Goal: Task Accomplishment & Management: Manage account settings

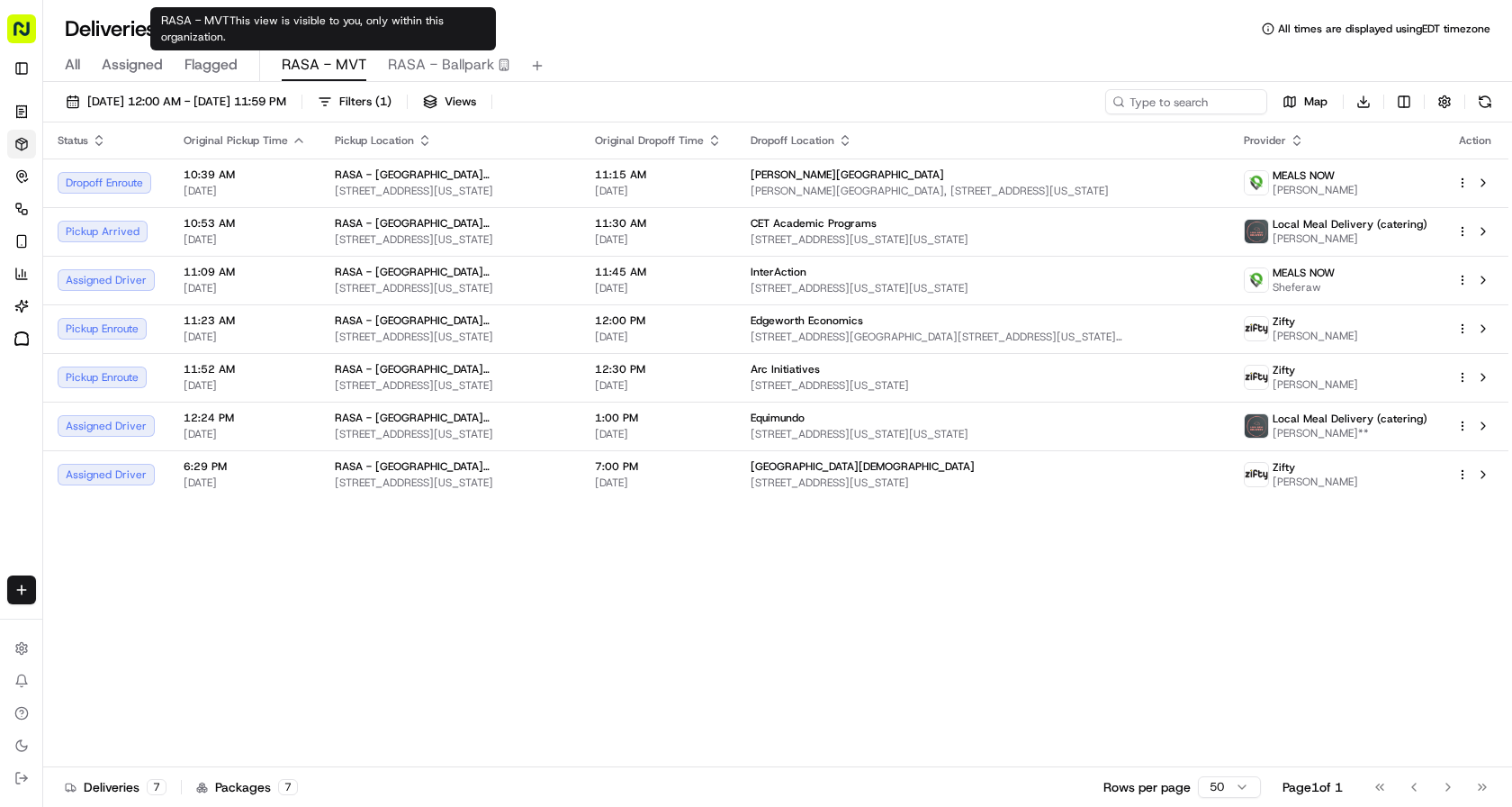
click at [346, 61] on span "RASA - MVT" at bounding box center [324, 65] width 85 height 22
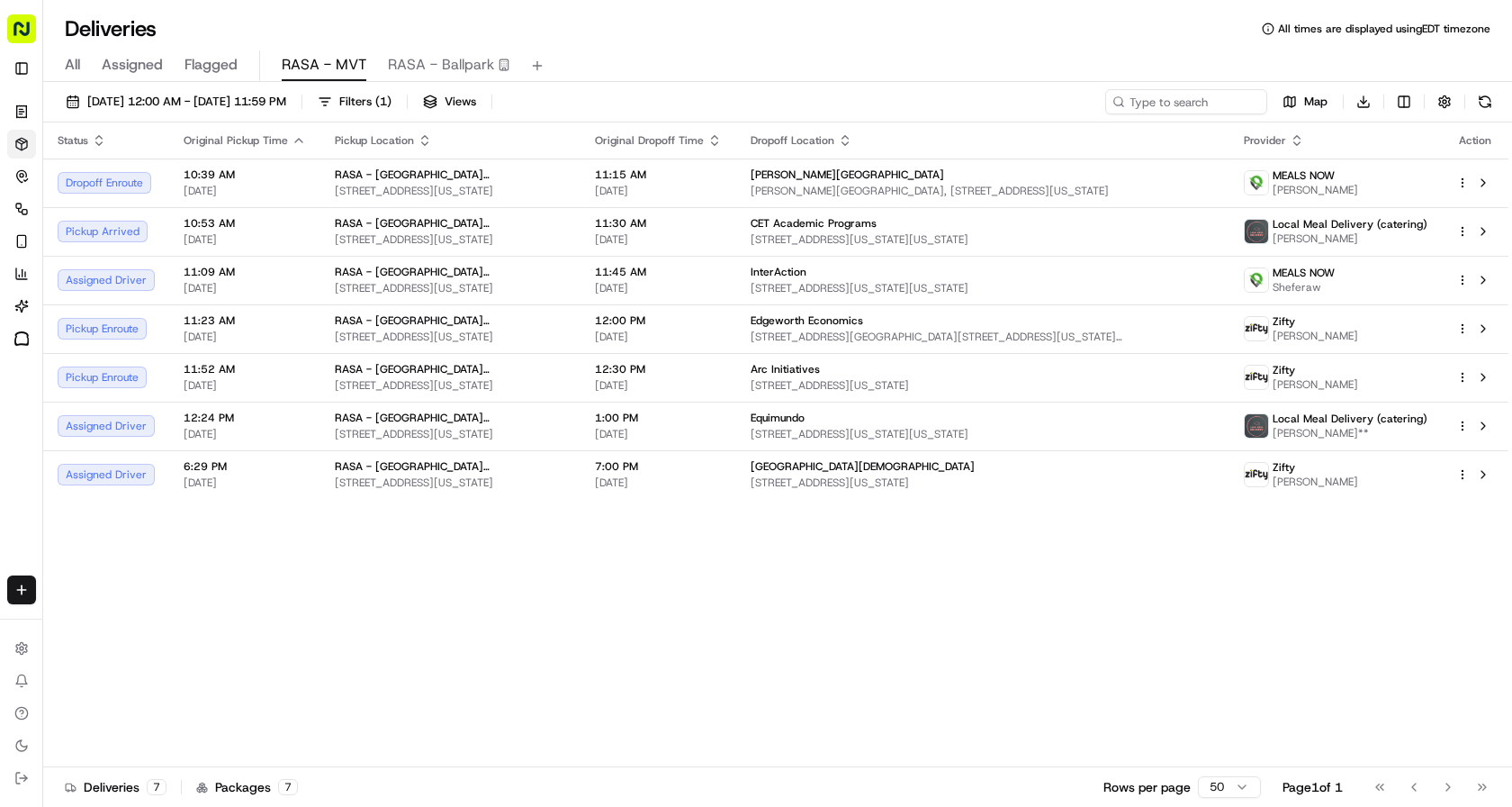
click at [346, 61] on span "RASA - MVT" at bounding box center [324, 65] width 85 height 22
click at [392, 95] on span "( 1 )" at bounding box center [384, 102] width 16 height 16
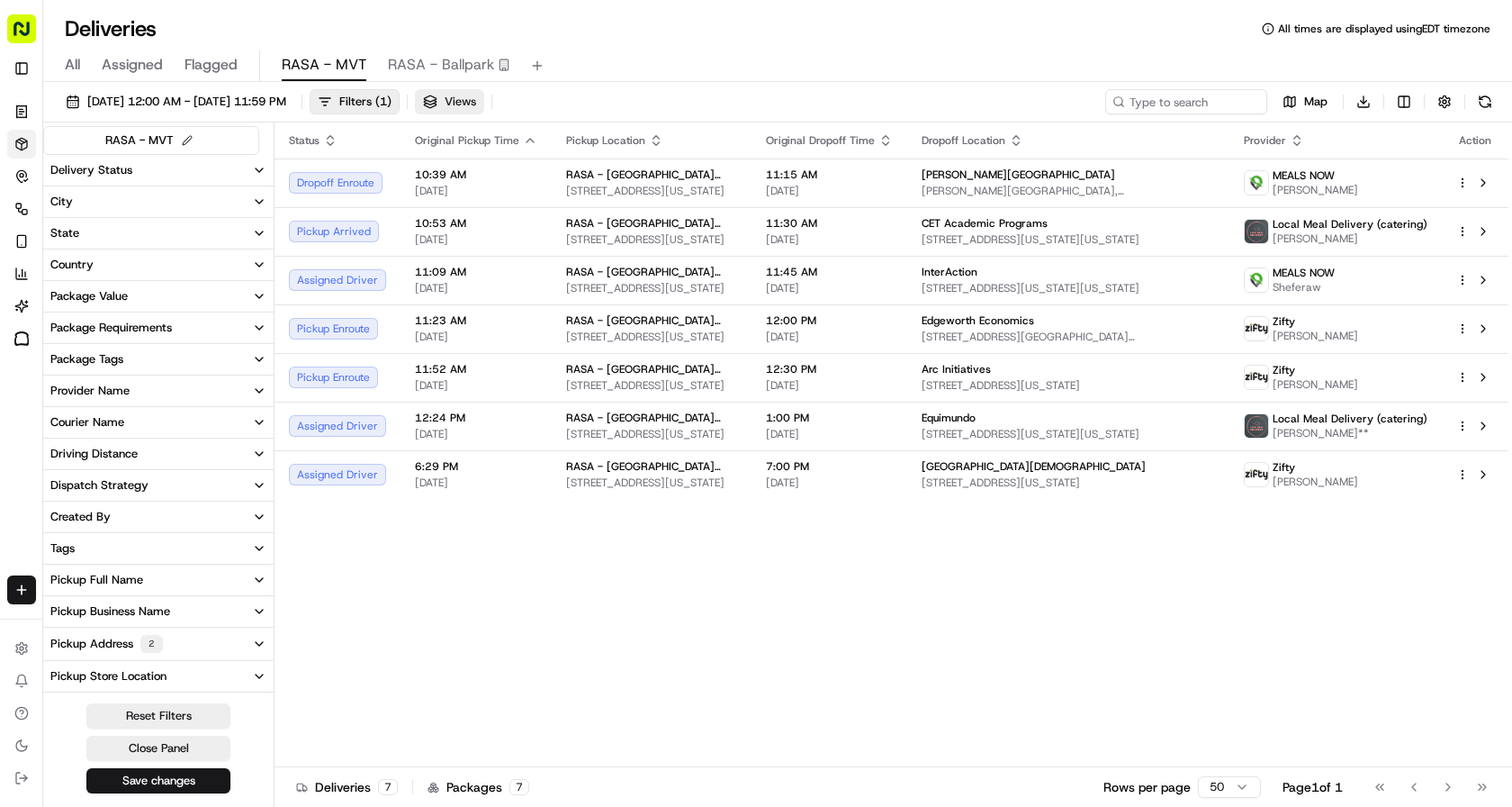
click at [476, 105] on span "Views" at bounding box center [460, 102] width 32 height 16
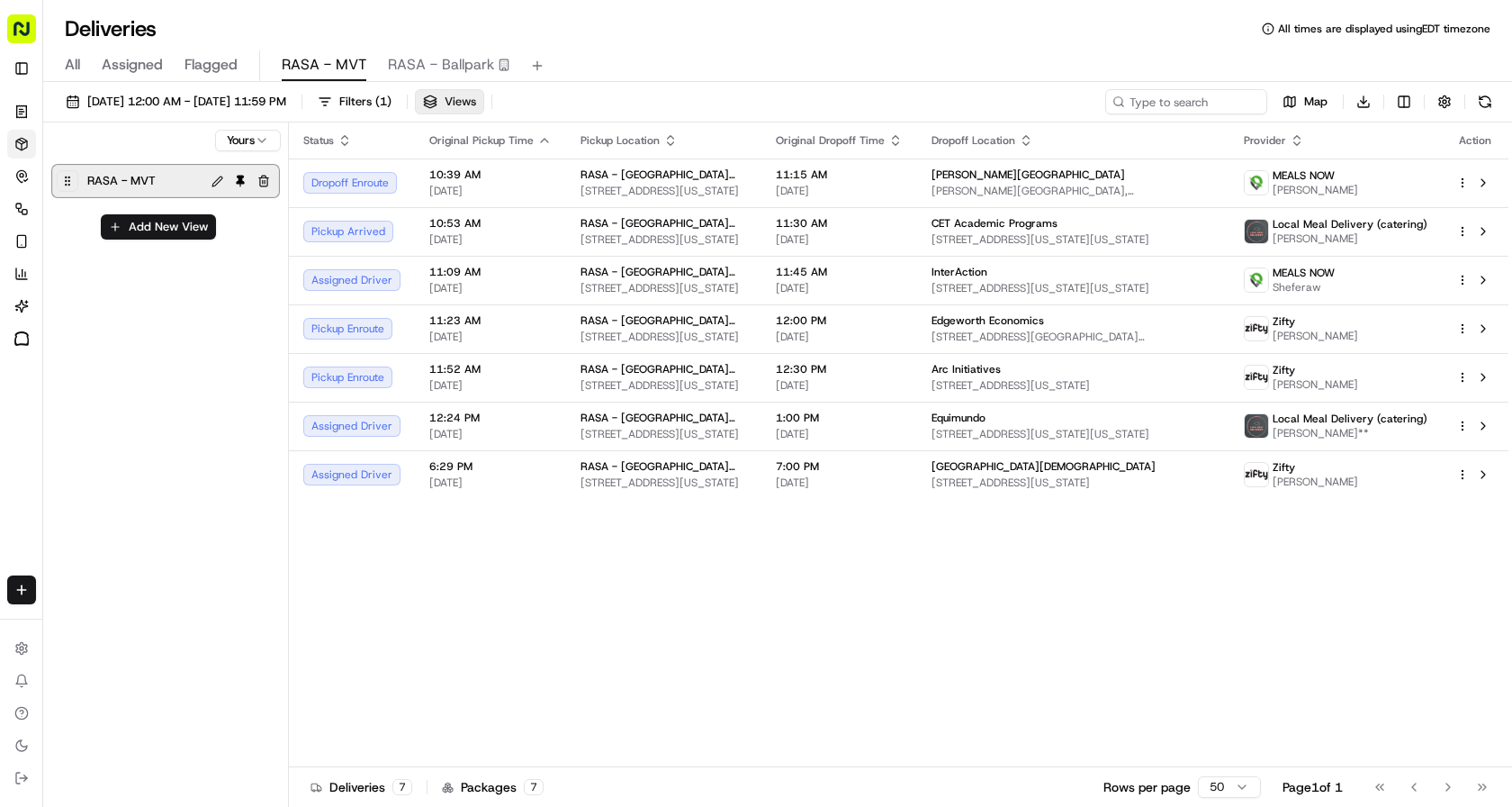
click at [476, 105] on span "Views" at bounding box center [460, 102] width 32 height 16
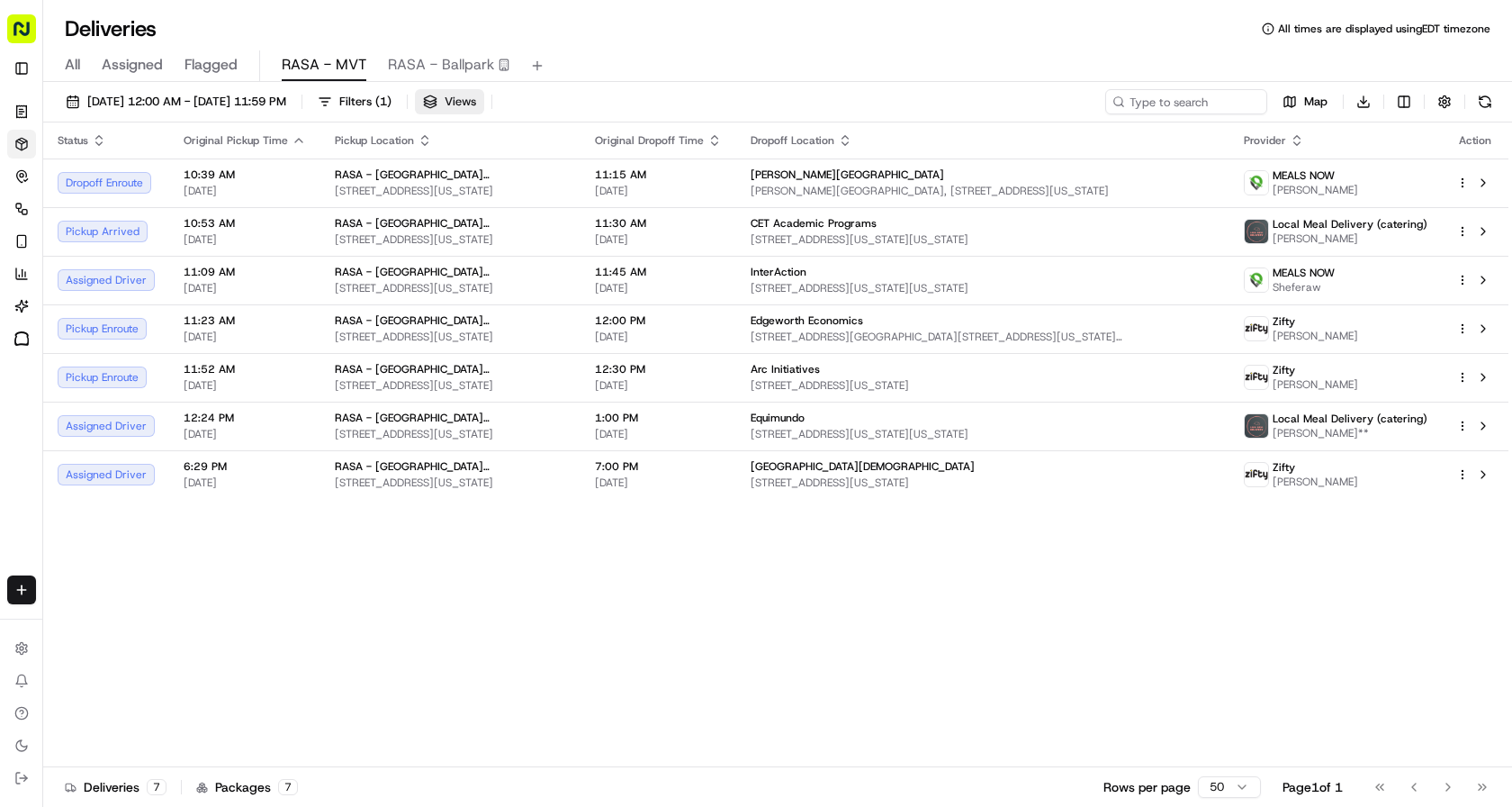
click at [476, 105] on span "Views" at bounding box center [460, 102] width 32 height 16
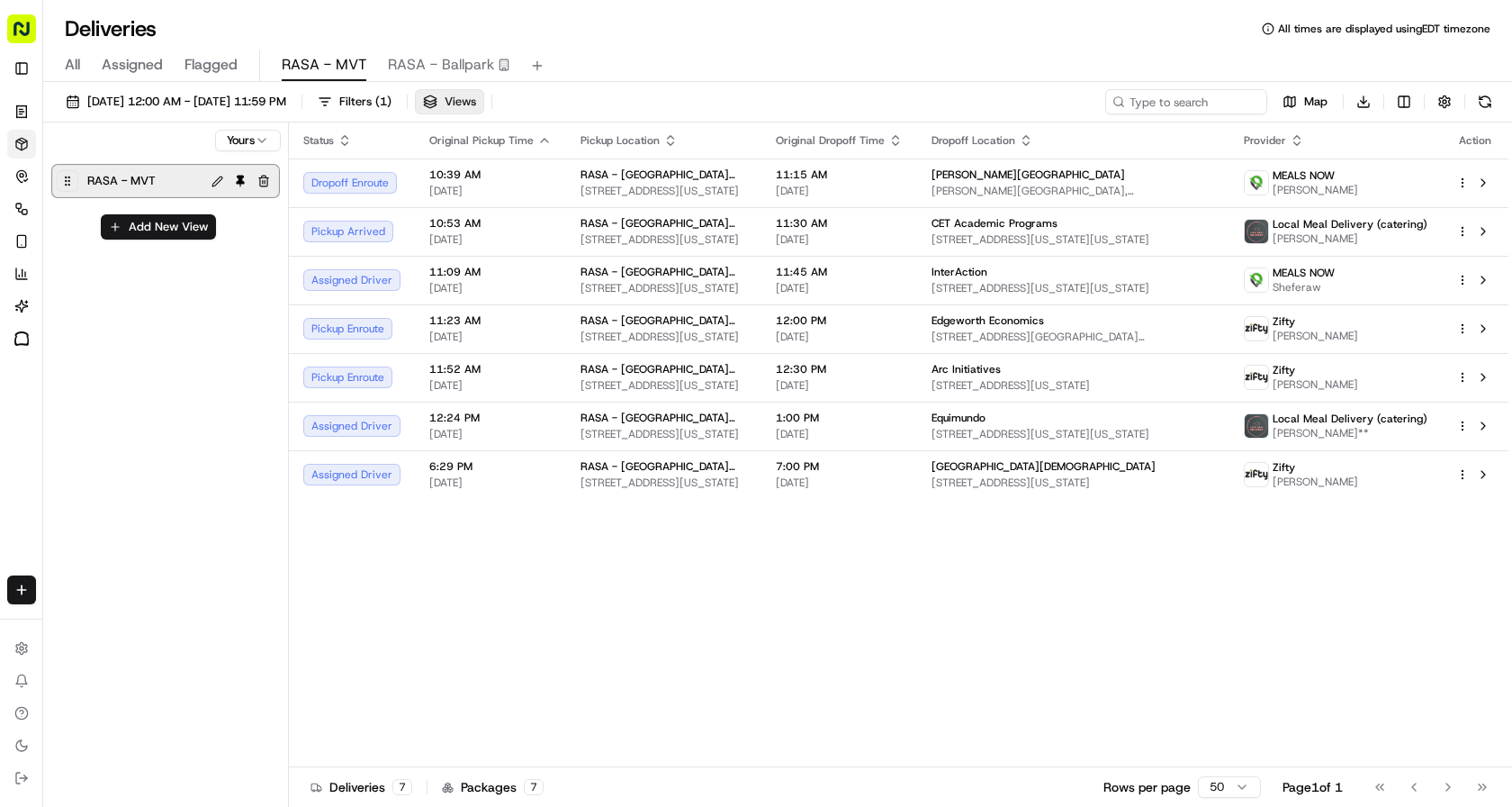
click at [476, 105] on span "Views" at bounding box center [460, 102] width 32 height 16
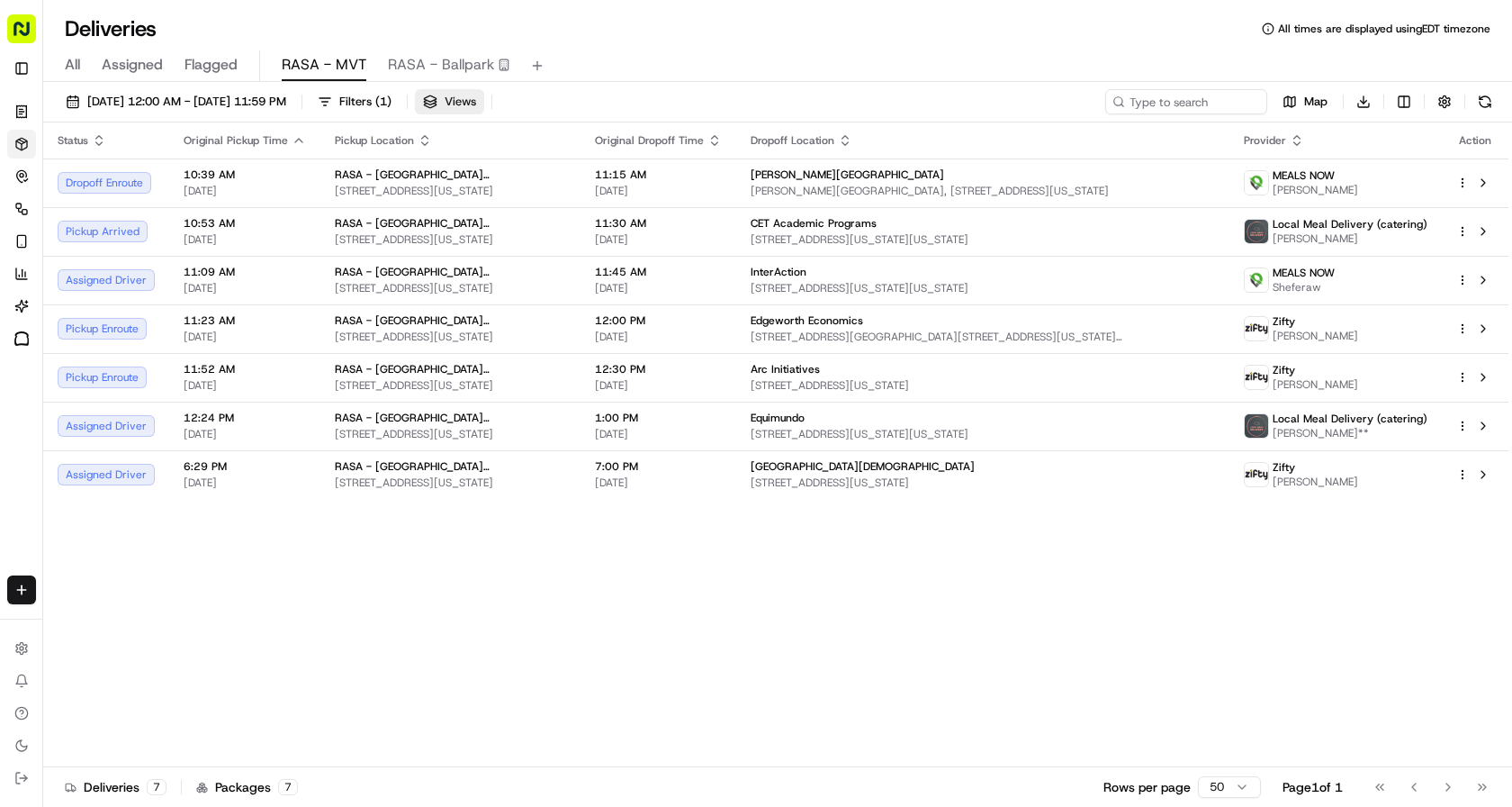
click at [476, 105] on span "Views" at bounding box center [460, 102] width 32 height 16
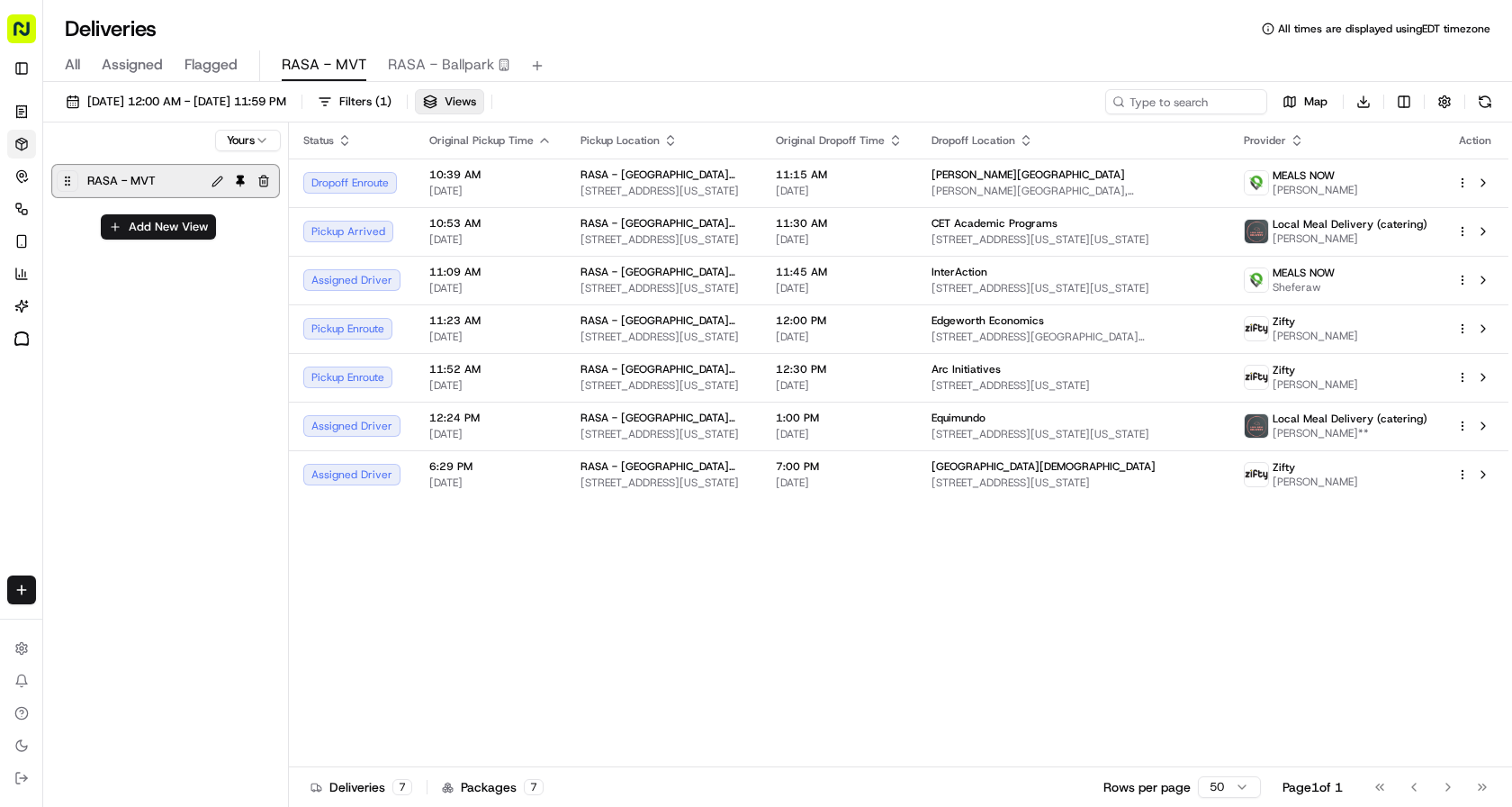
click at [169, 173] on div "RASA - MVT" at bounding box center [142, 181] width 118 height 26
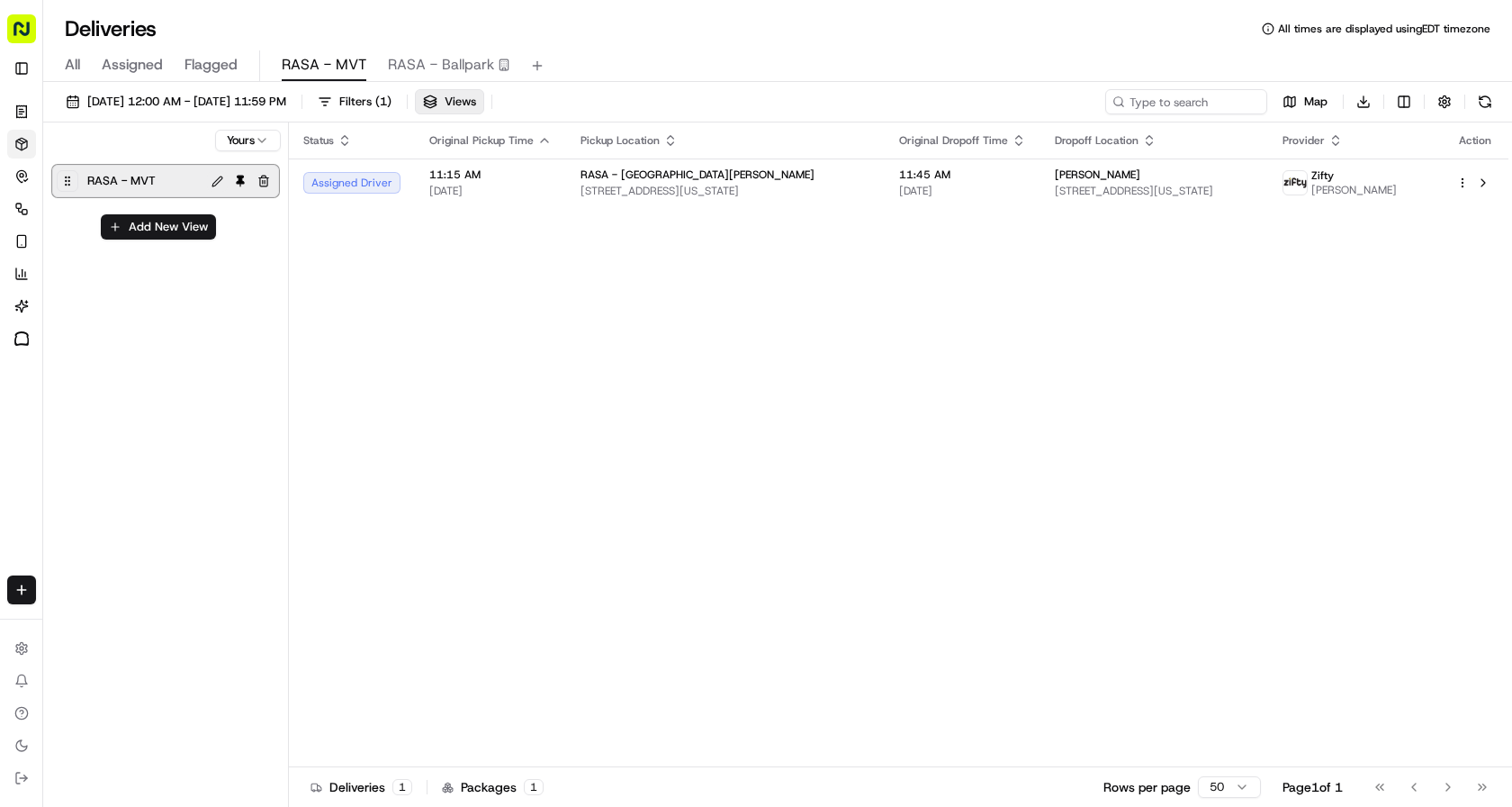
click at [214, 181] on button at bounding box center [217, 181] width 21 height 21
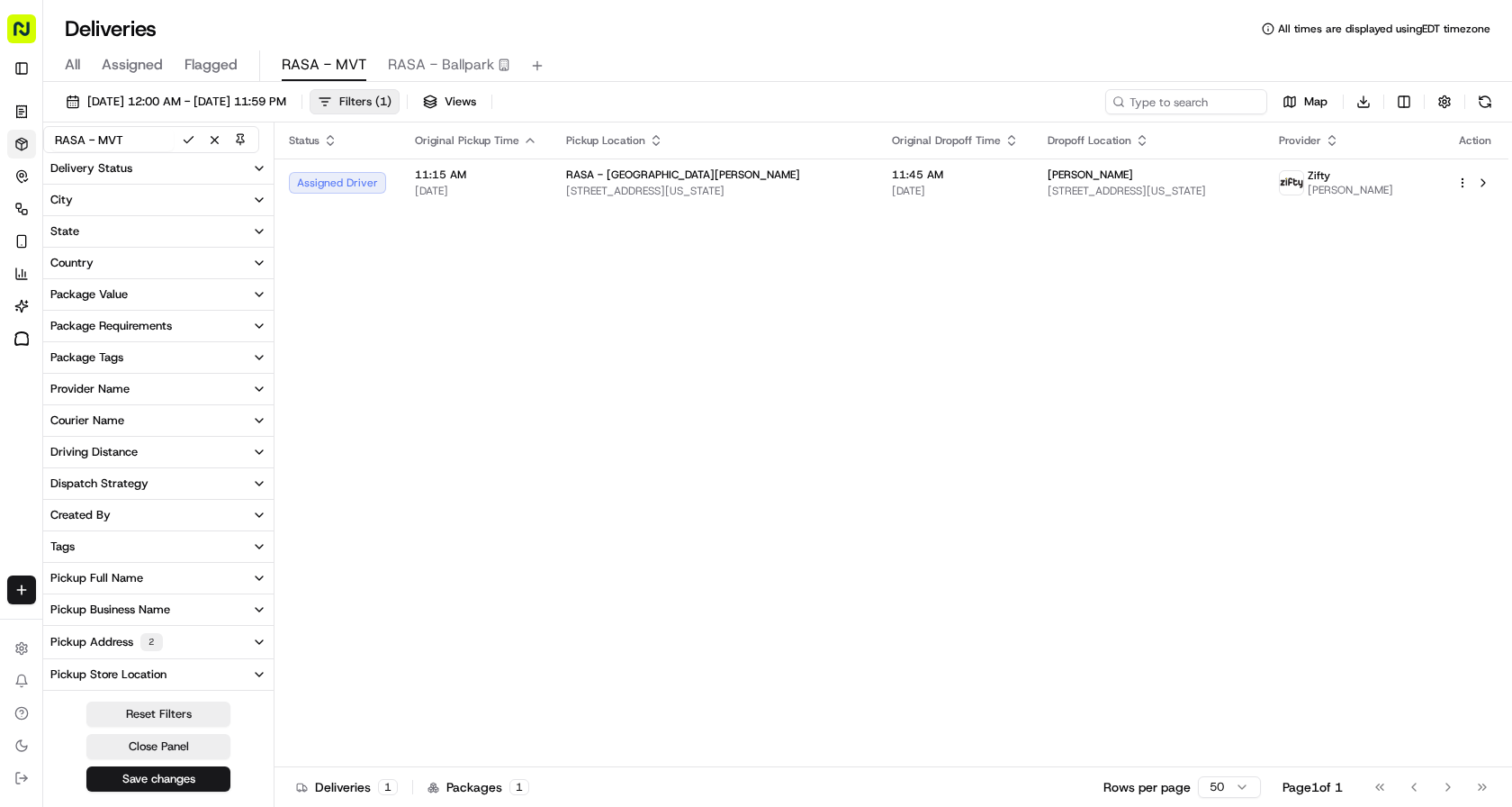
click at [392, 107] on span "( 1 )" at bounding box center [384, 102] width 16 height 16
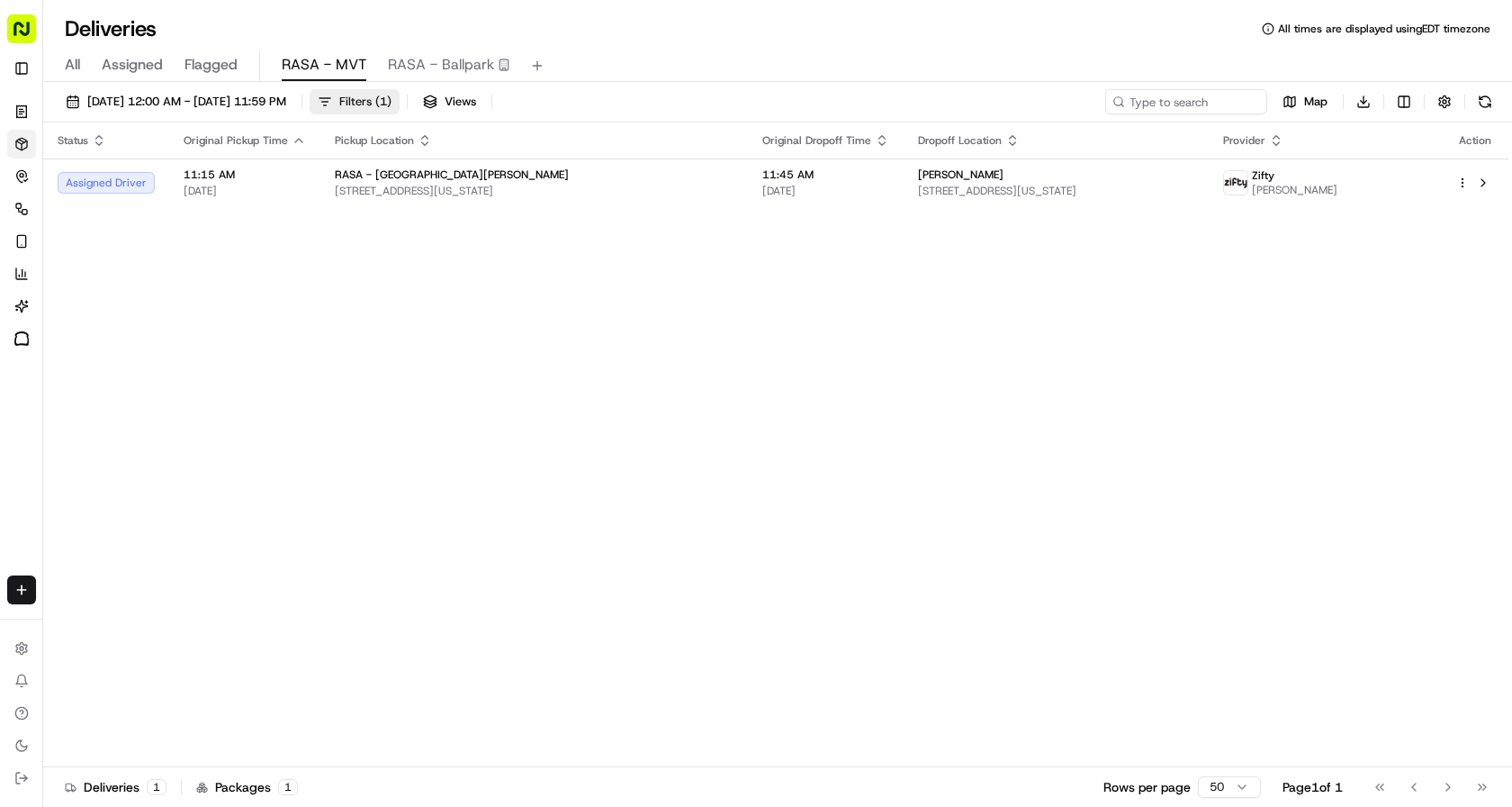
click at [392, 107] on span "( 1 )" at bounding box center [384, 102] width 16 height 16
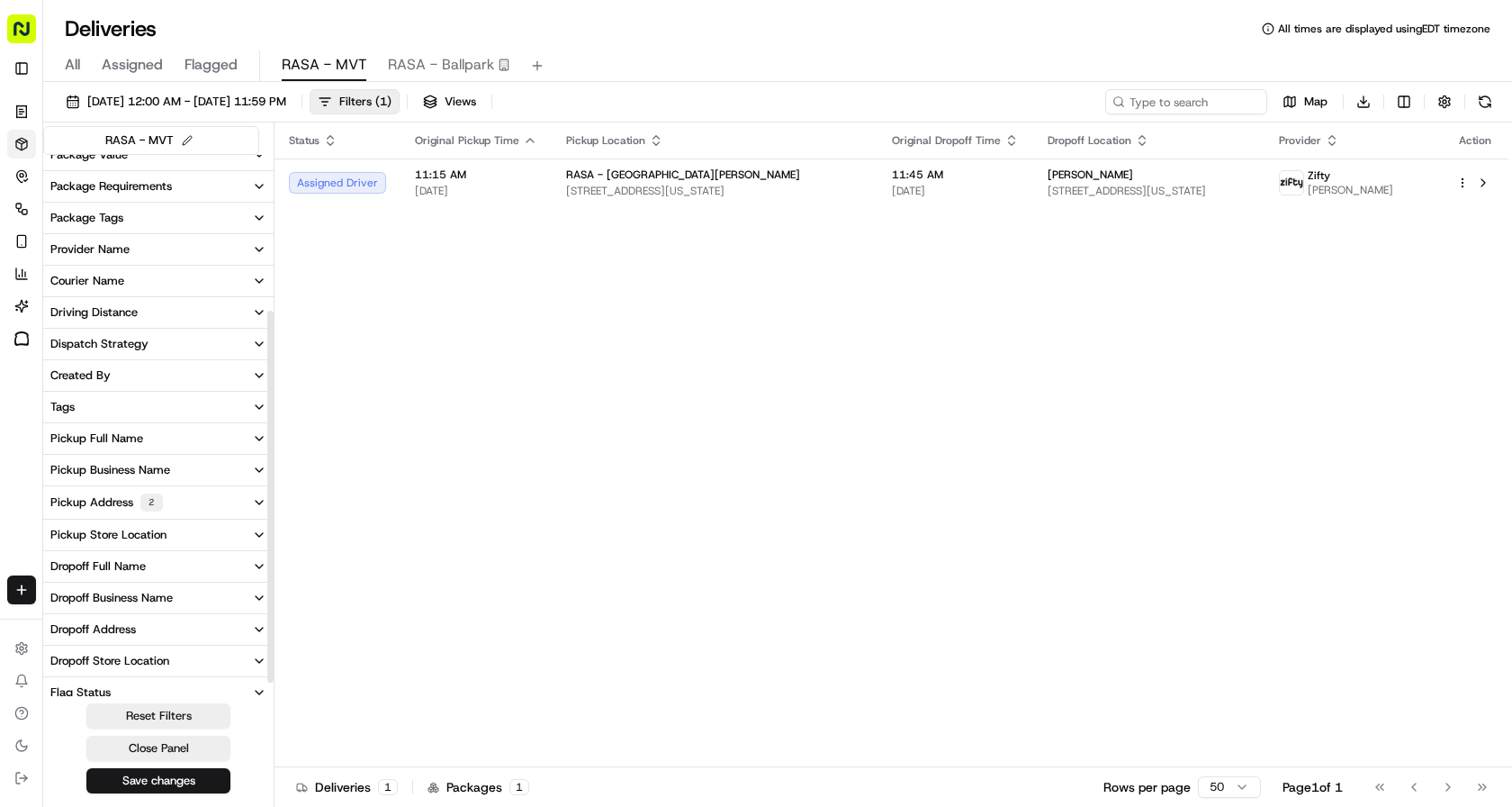
scroll to position [247, 0]
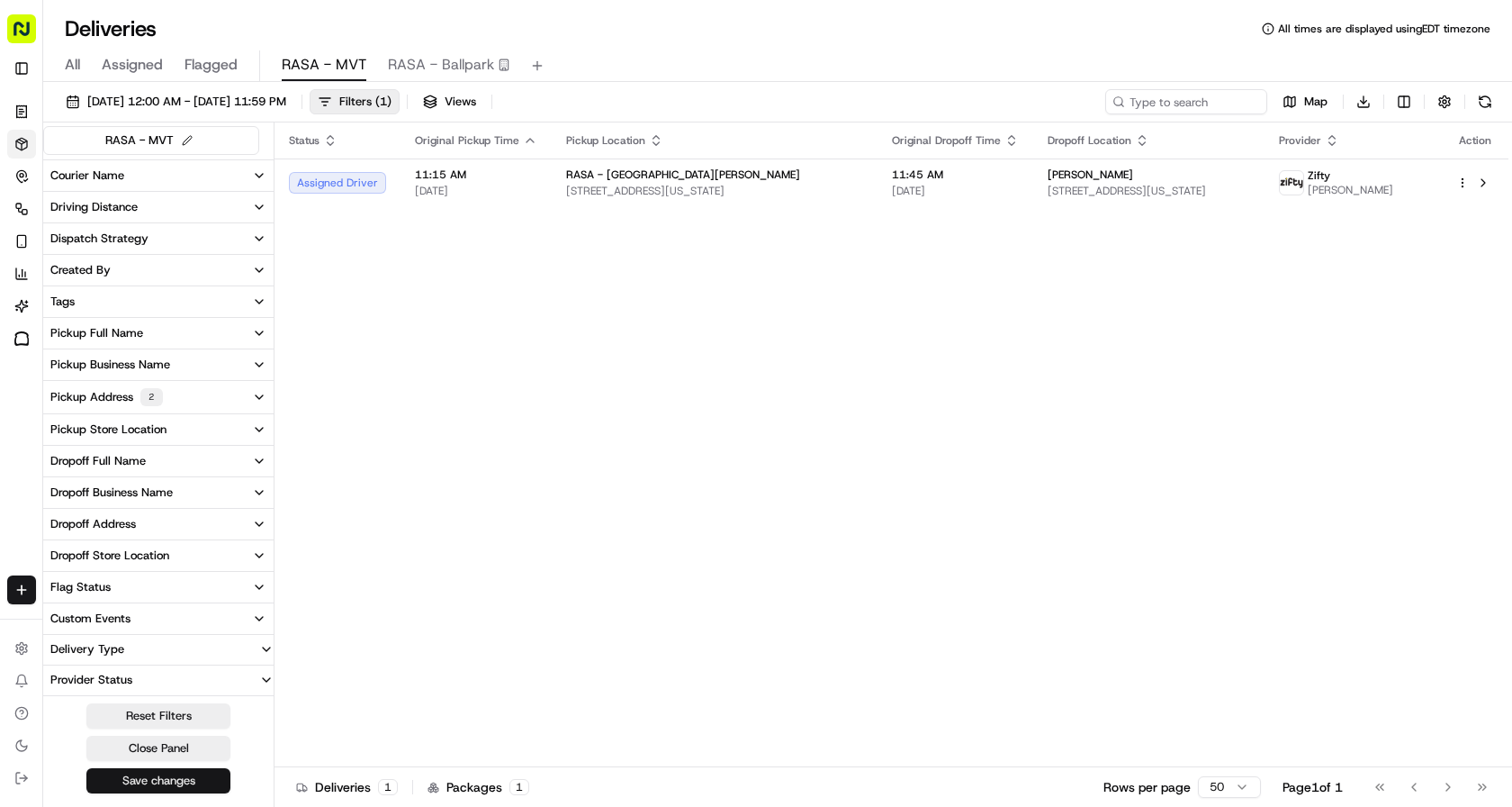
click at [184, 786] on button "Save changes" at bounding box center [159, 781] width 144 height 26
click at [381, 347] on div "Status Original Pickup Time Pickup Location Original Dropoff Time Dropoff Locat…" at bounding box center [891, 444] width 1234 height 645
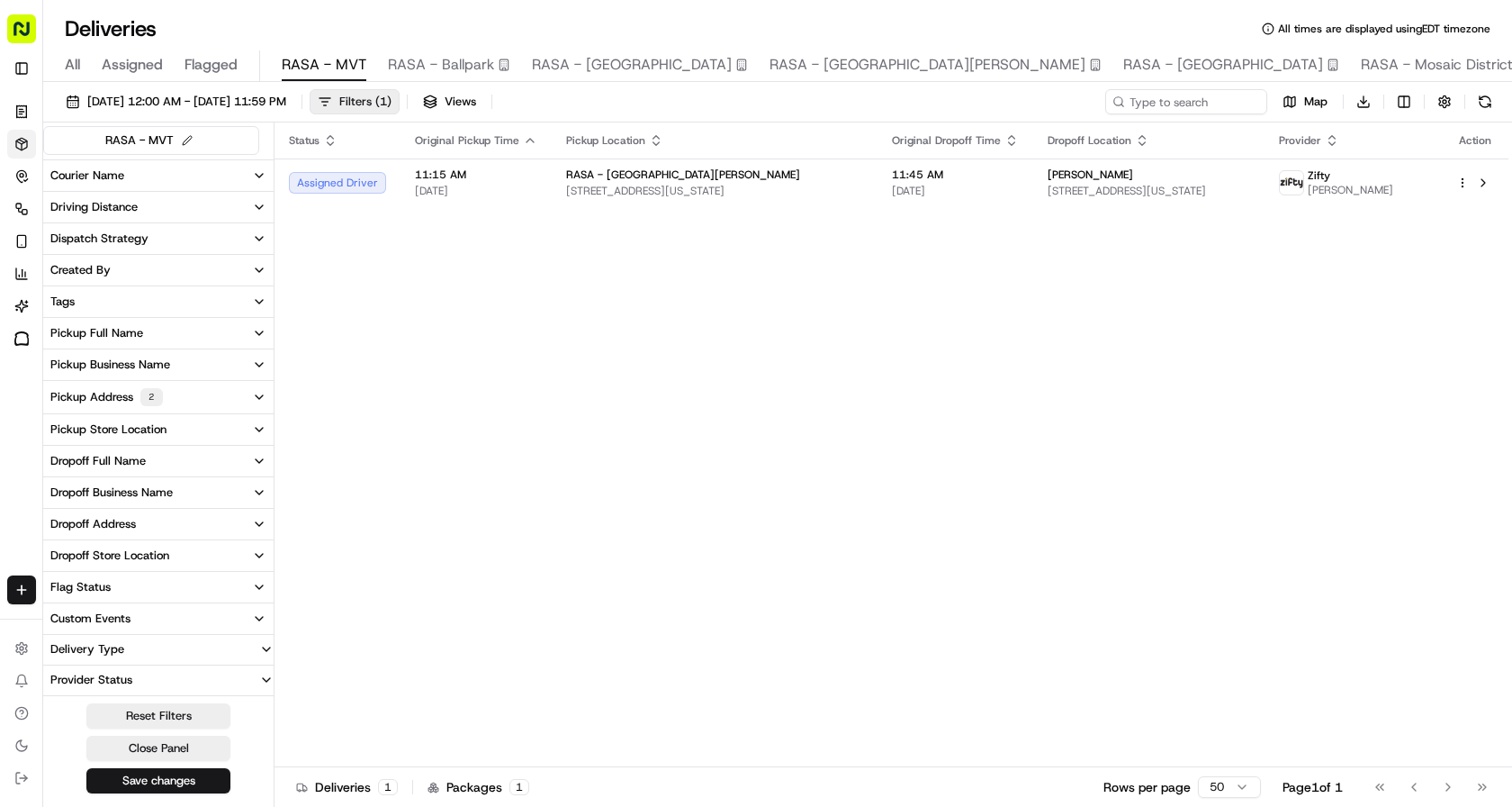
click at [398, 99] on button "Filters ( 1 )" at bounding box center [355, 102] width 90 height 26
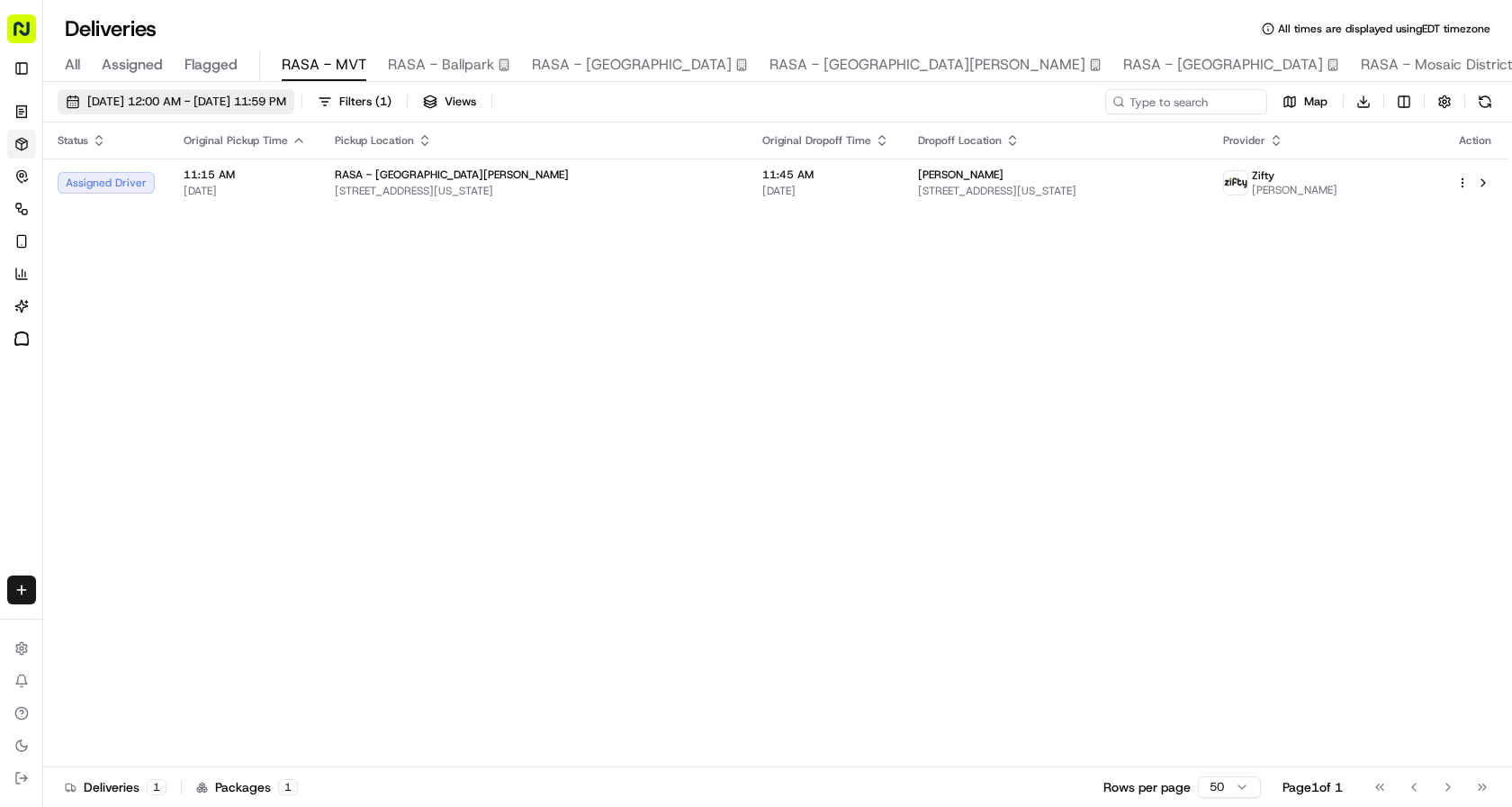
click at [230, 108] on span "[DATE] 12:00 AM - [DATE] 11:59 PM" at bounding box center [187, 102] width 199 height 16
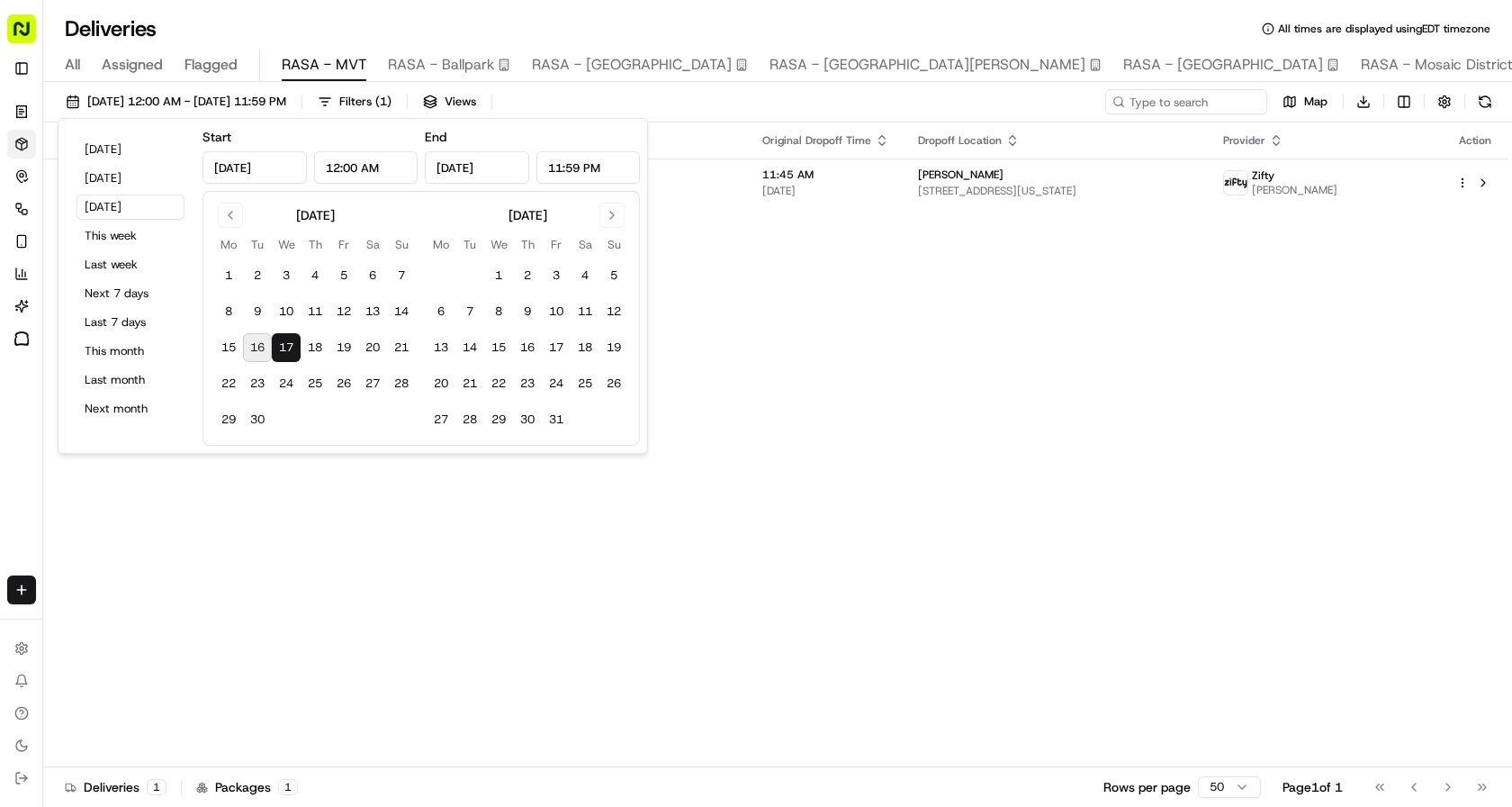
click at [255, 348] on button "16" at bounding box center [258, 347] width 29 height 29
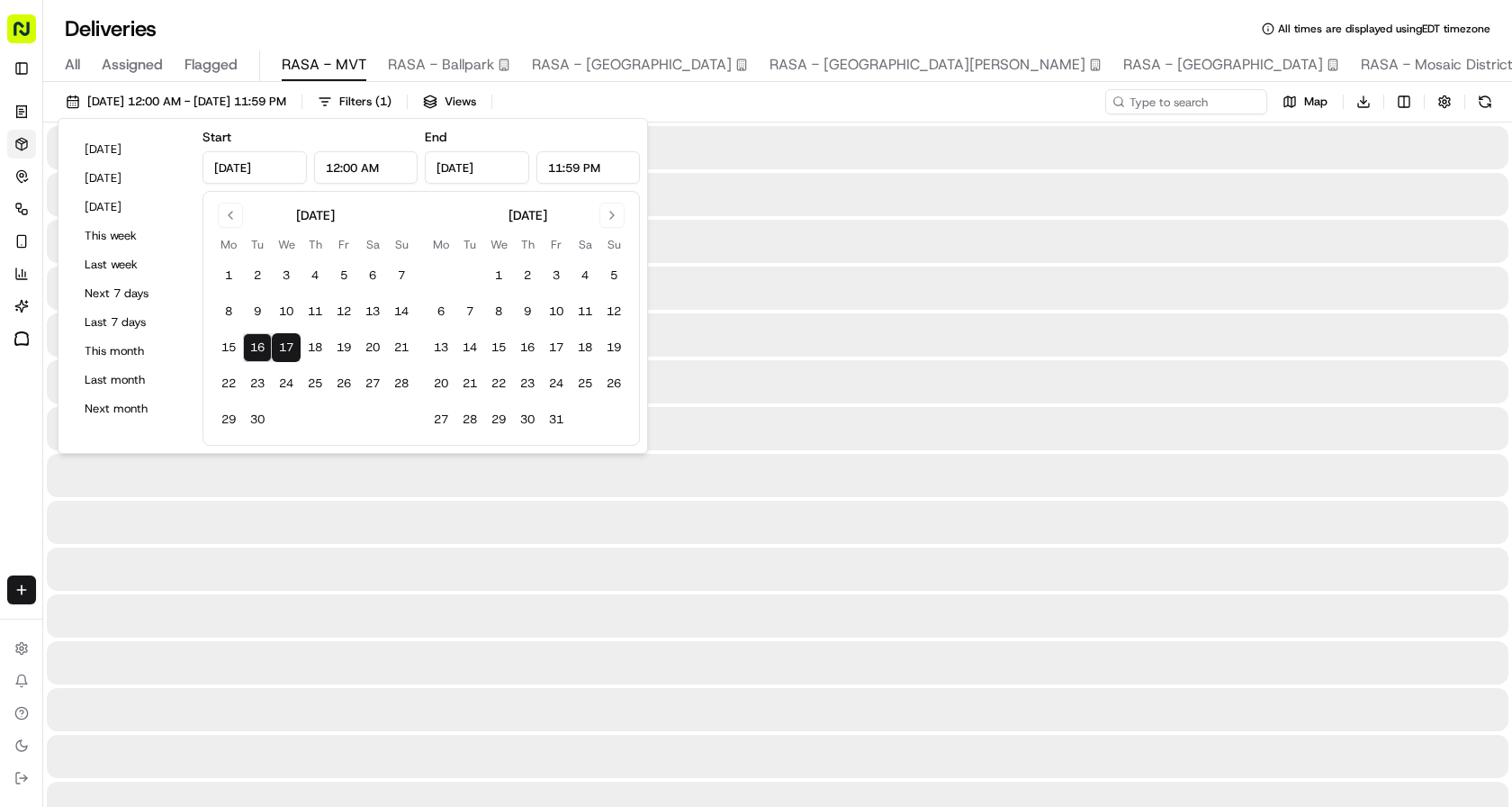
type input "[DATE]"
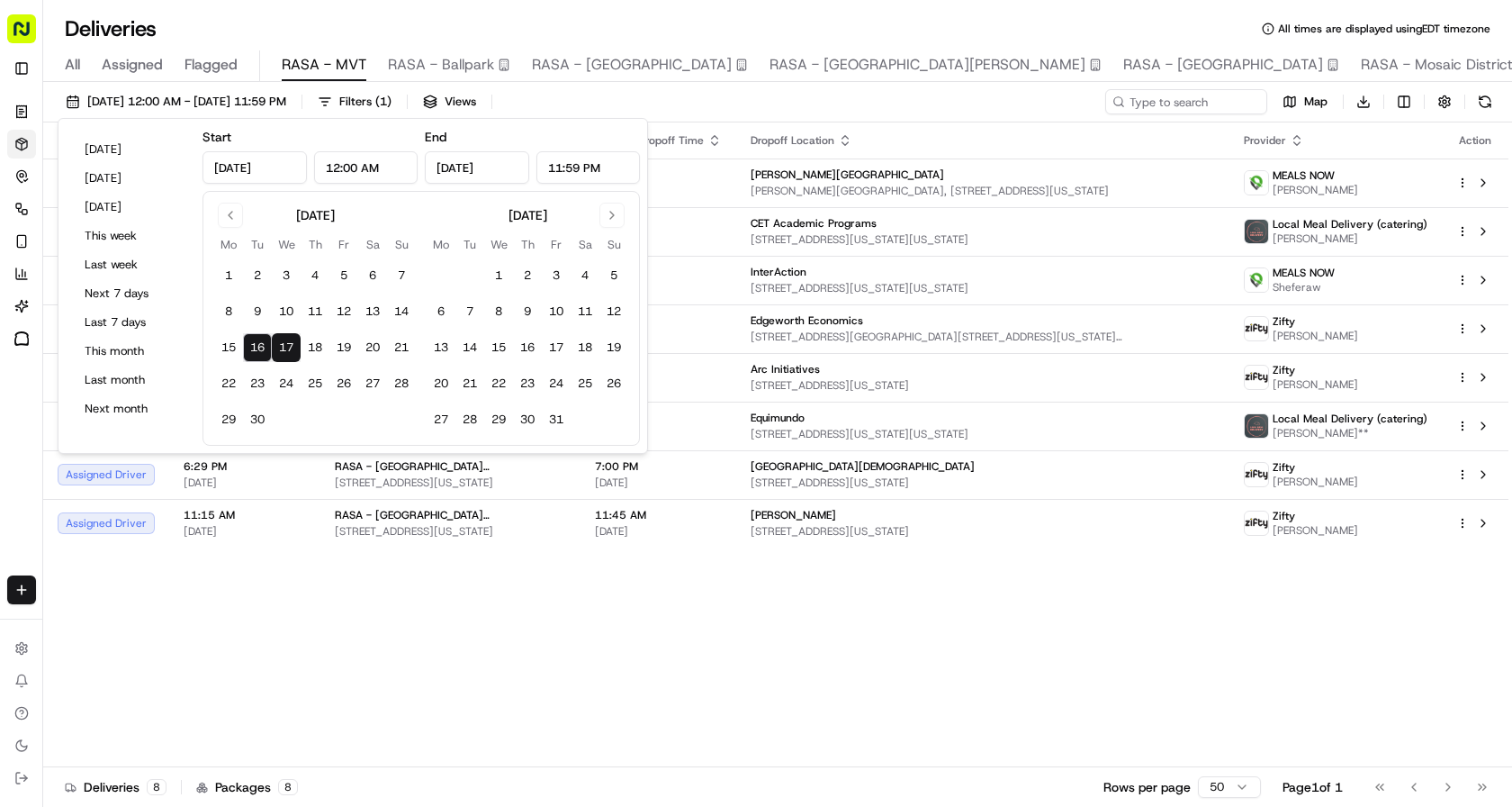
click at [255, 348] on button "16" at bounding box center [258, 347] width 29 height 29
type input "[DATE]"
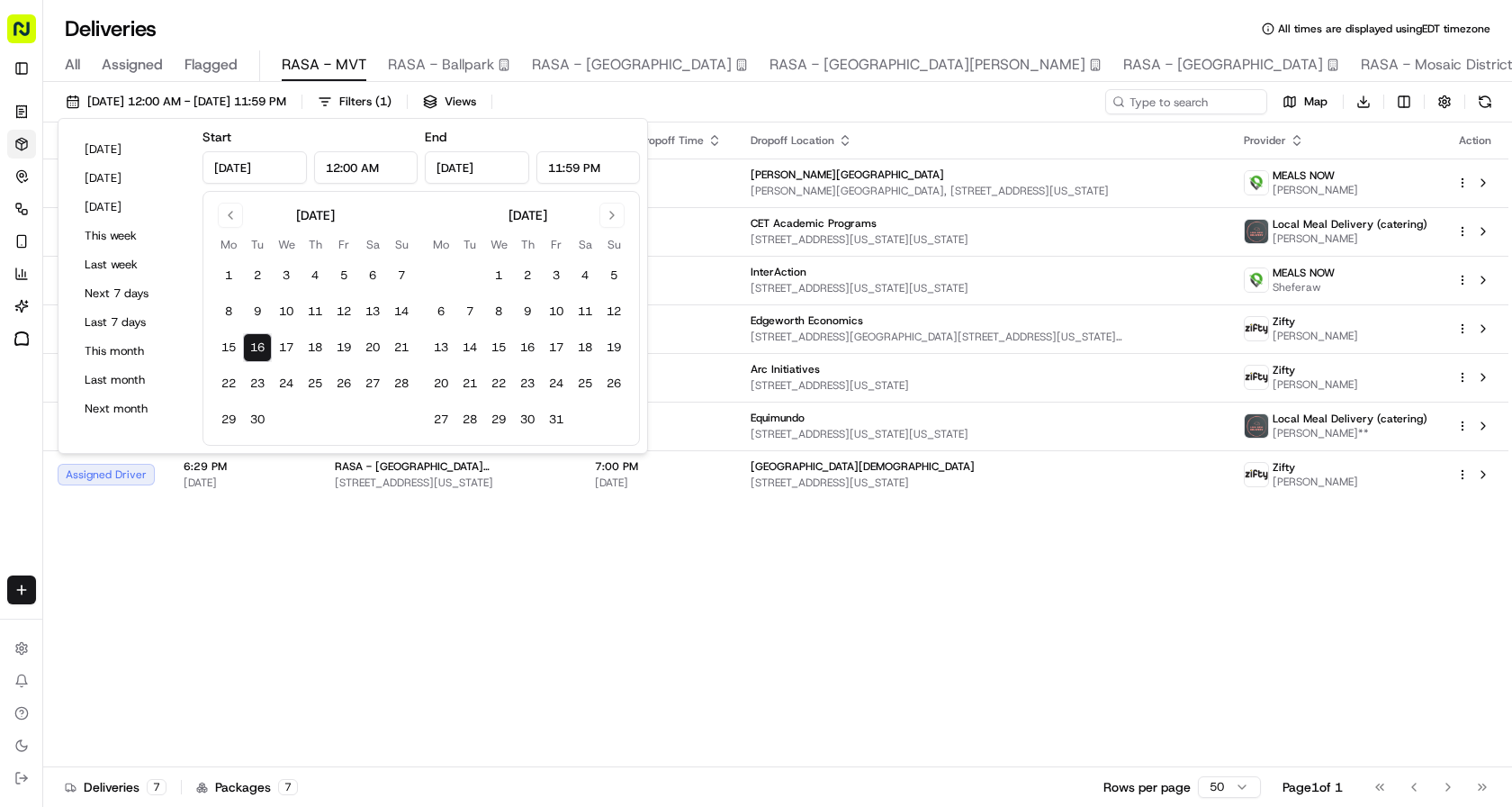
click at [396, 644] on div "Status Original Pickup Time Pickup Location Original Dropoff Time Dropoff Locat…" at bounding box center [776, 444] width 1466 height 645
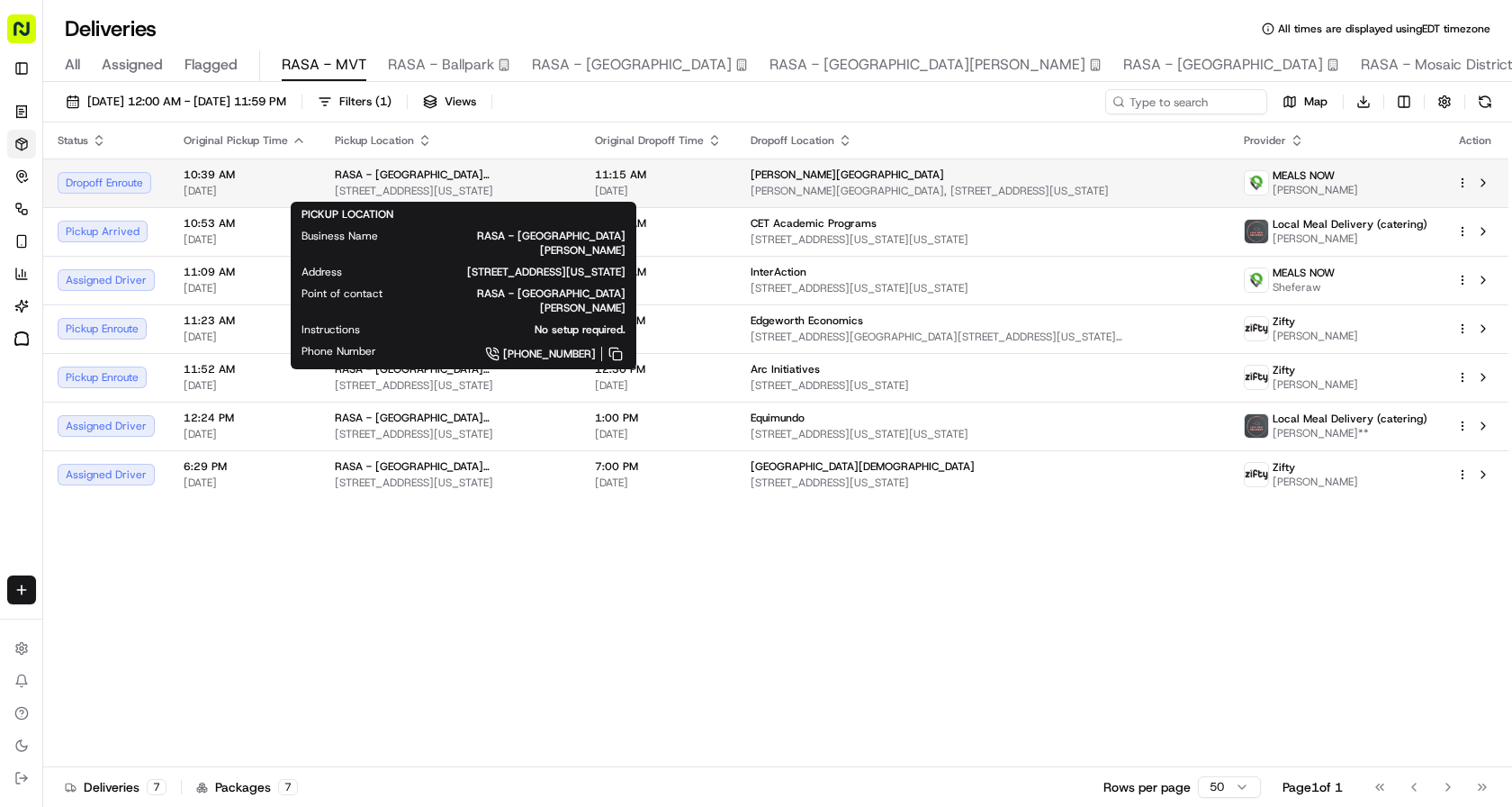
click at [493, 187] on span "[STREET_ADDRESS][US_STATE]" at bounding box center [450, 191] width 231 height 15
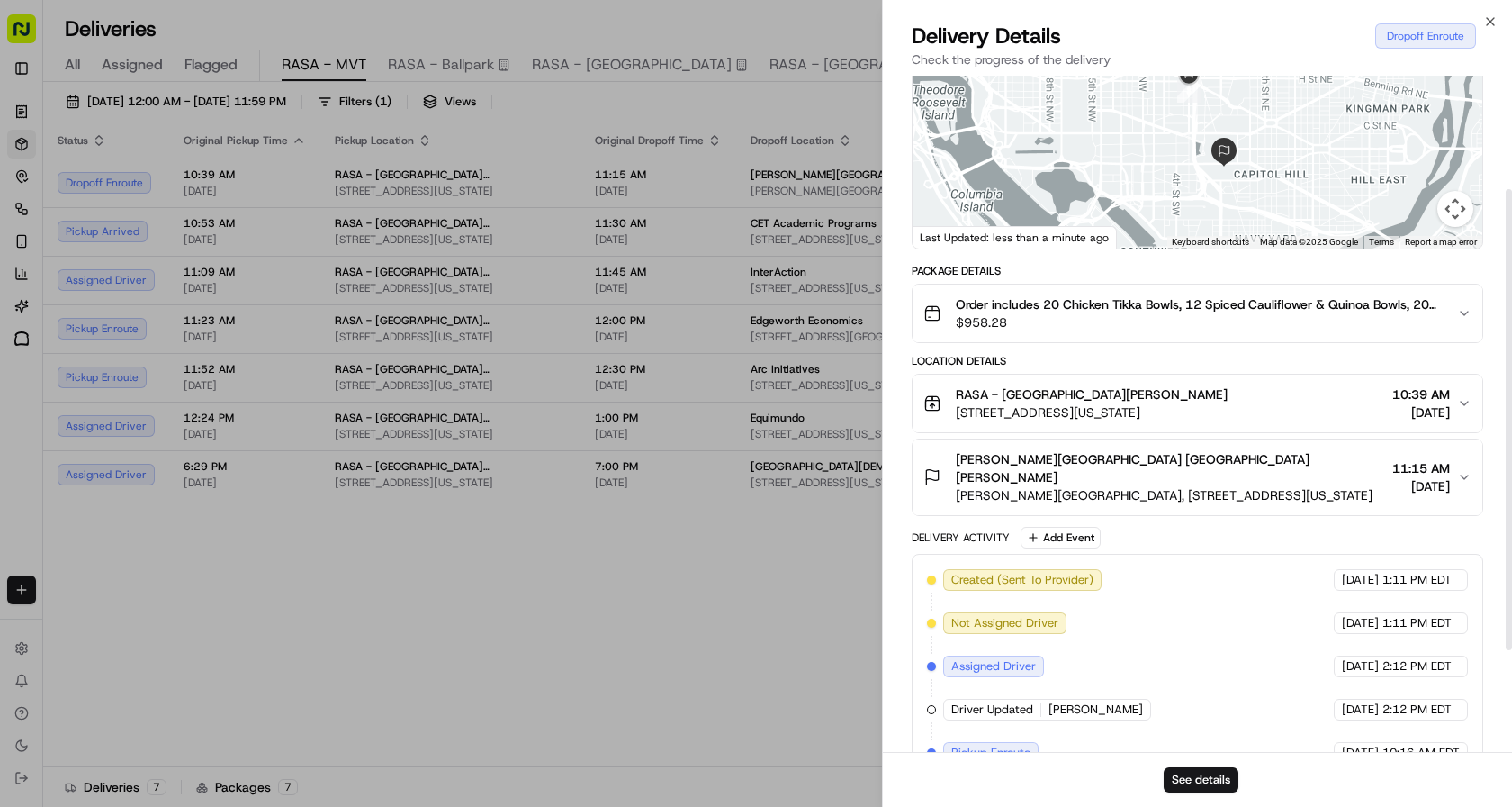
scroll to position [316, 0]
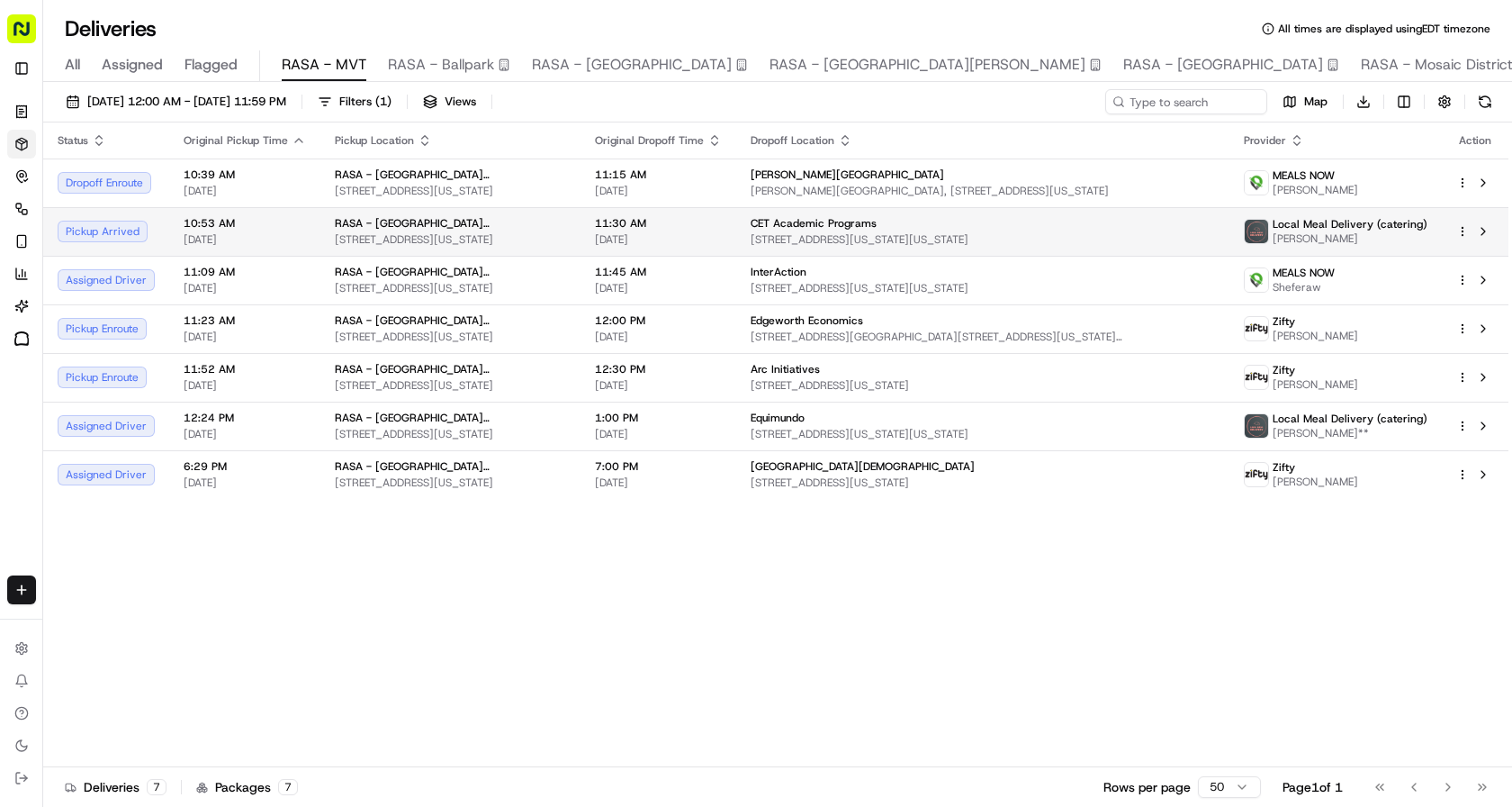
click at [405, 222] on span "RASA - [GEOGRAPHIC_DATA][PERSON_NAME]" at bounding box center [450, 223] width 231 height 15
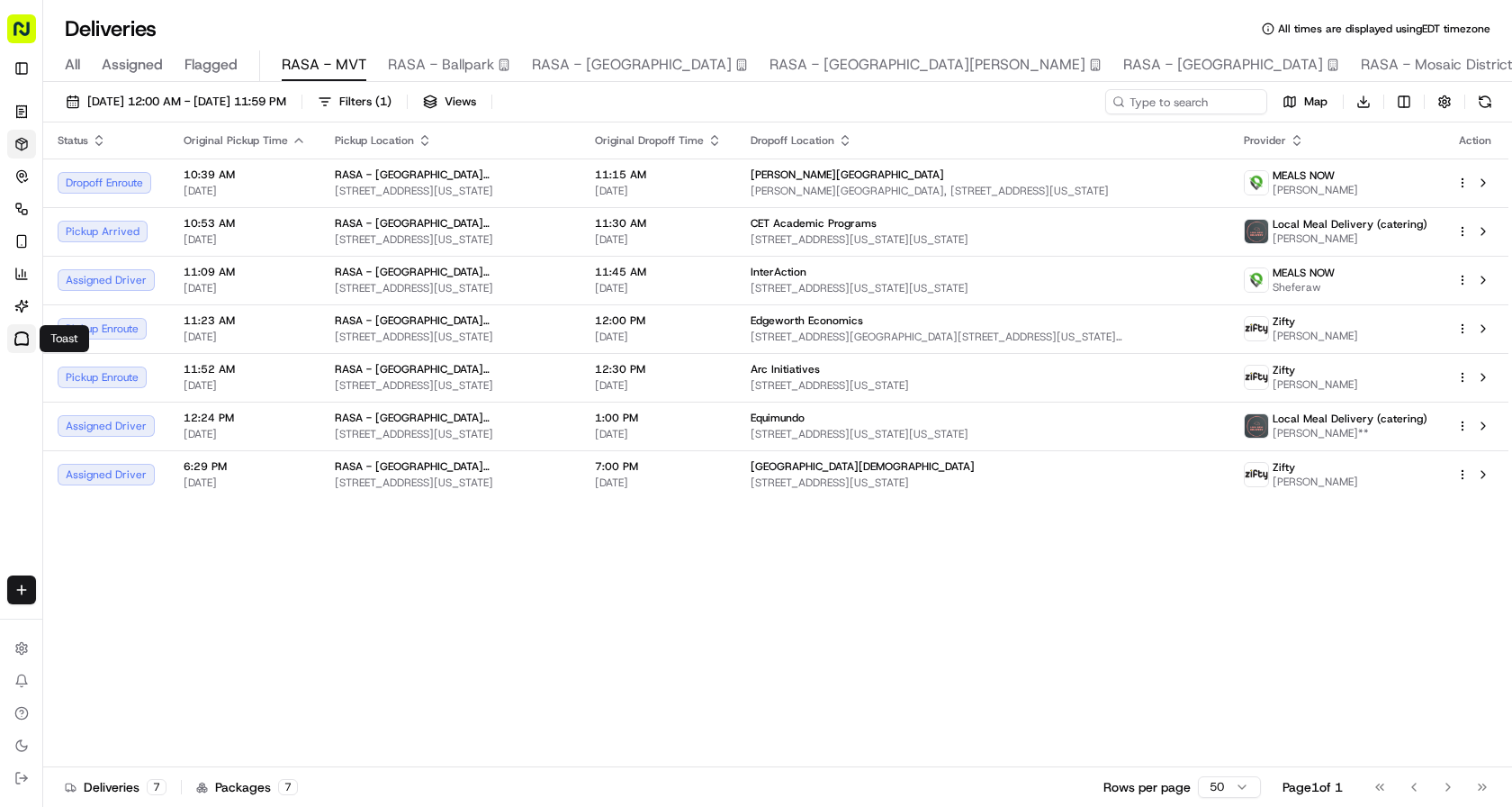
click at [22, 341] on img at bounding box center [22, 337] width 15 height 14
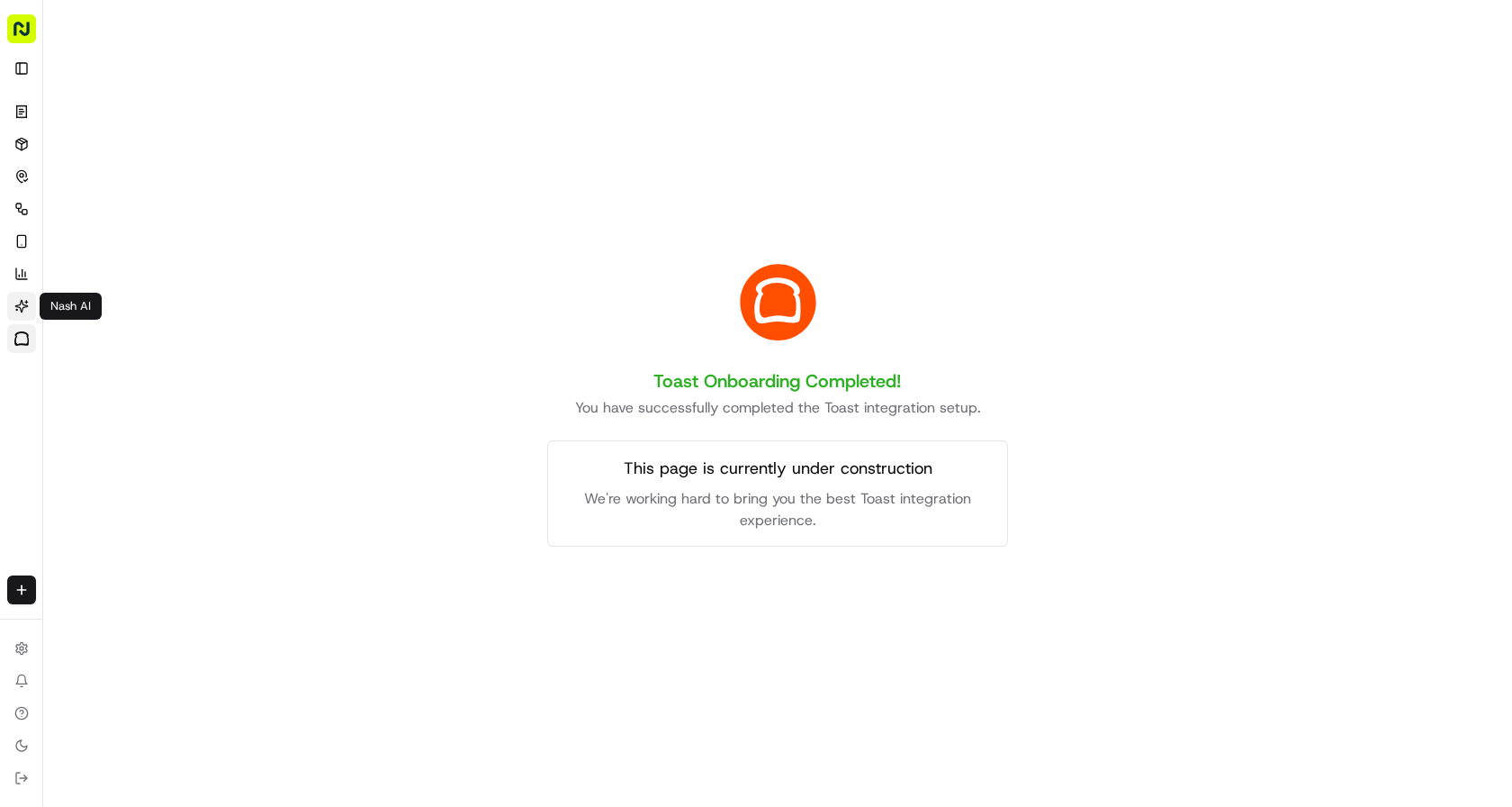
click at [21, 294] on button "Nash AI" at bounding box center [22, 306] width 29 height 29
click at [32, 311] on button "Nash AI" at bounding box center [22, 306] width 29 height 29
click at [22, 264] on link "Analytics" at bounding box center [22, 274] width 29 height 29
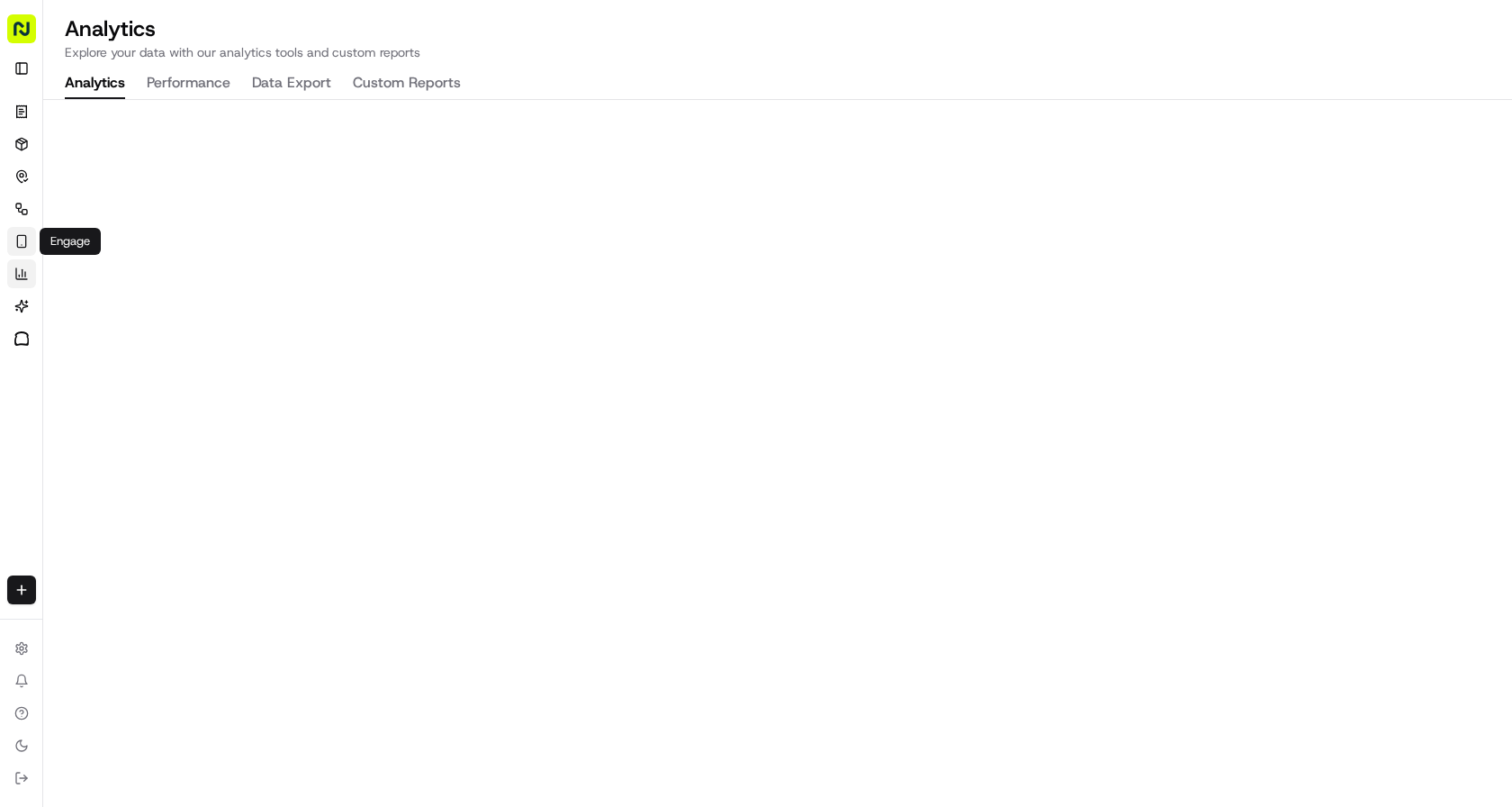
click at [21, 243] on icon "button" at bounding box center [22, 242] width 15 height 15
click at [24, 227] on button "Engage" at bounding box center [22, 242] width 29 height 29
click at [21, 316] on button "Nash AI" at bounding box center [22, 306] width 29 height 29
click at [23, 270] on icon at bounding box center [23, 273] width 0 height 7
click at [25, 236] on icon "button" at bounding box center [22, 242] width 15 height 15
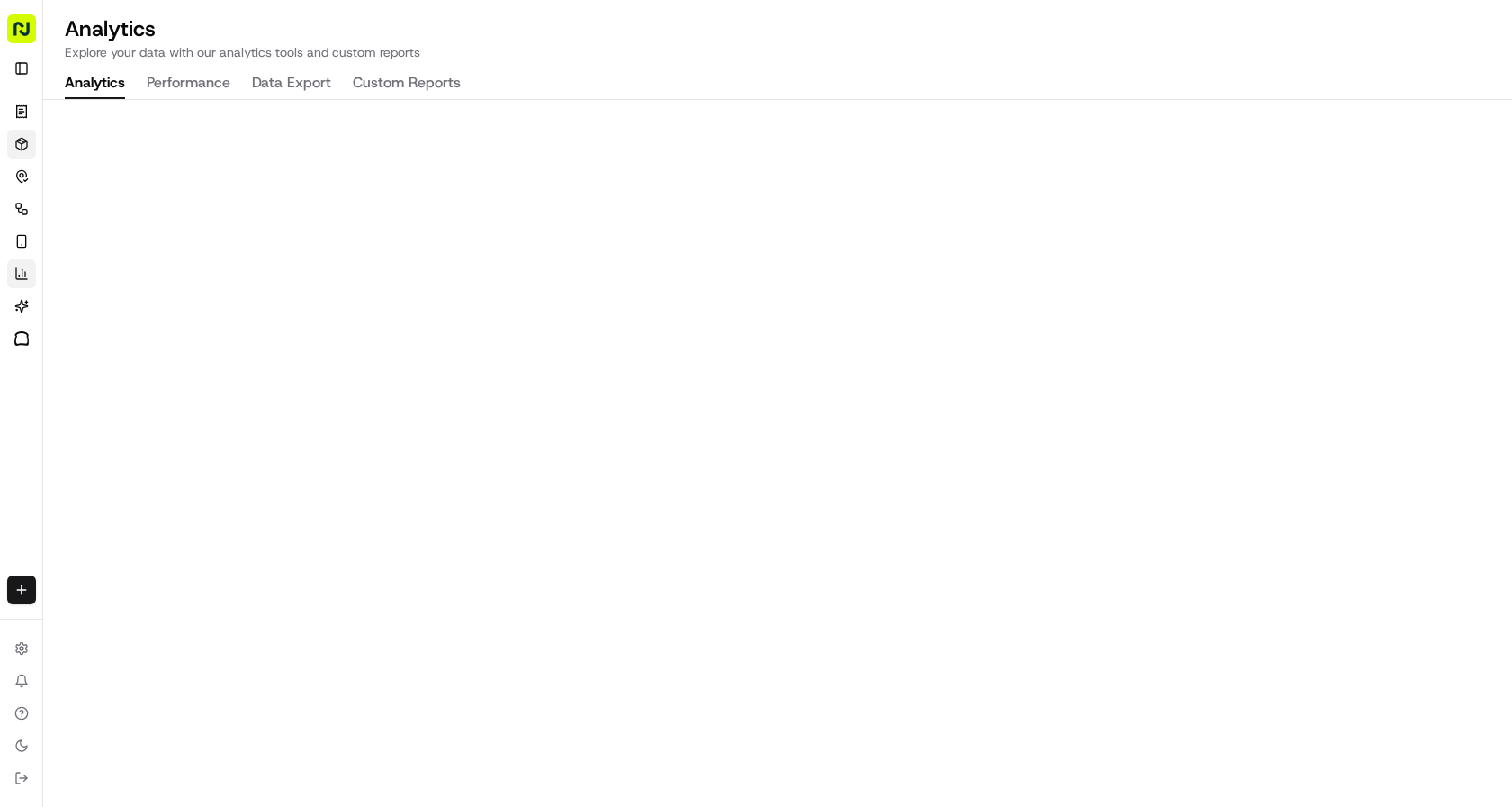
click at [21, 148] on icon at bounding box center [22, 144] width 15 height 15
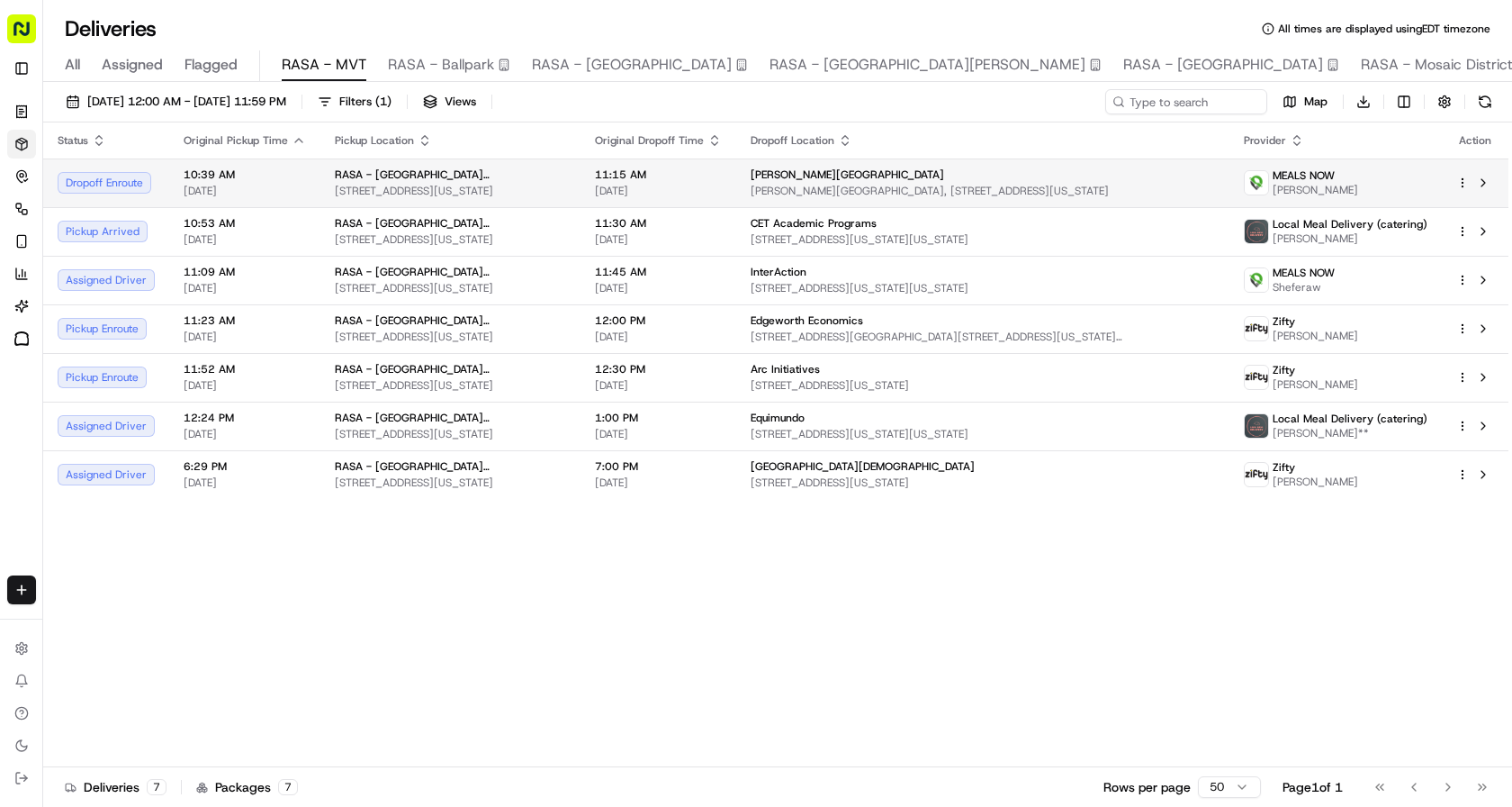
click at [301, 185] on td "10:39 AM [DATE]" at bounding box center [245, 182] width 151 height 48
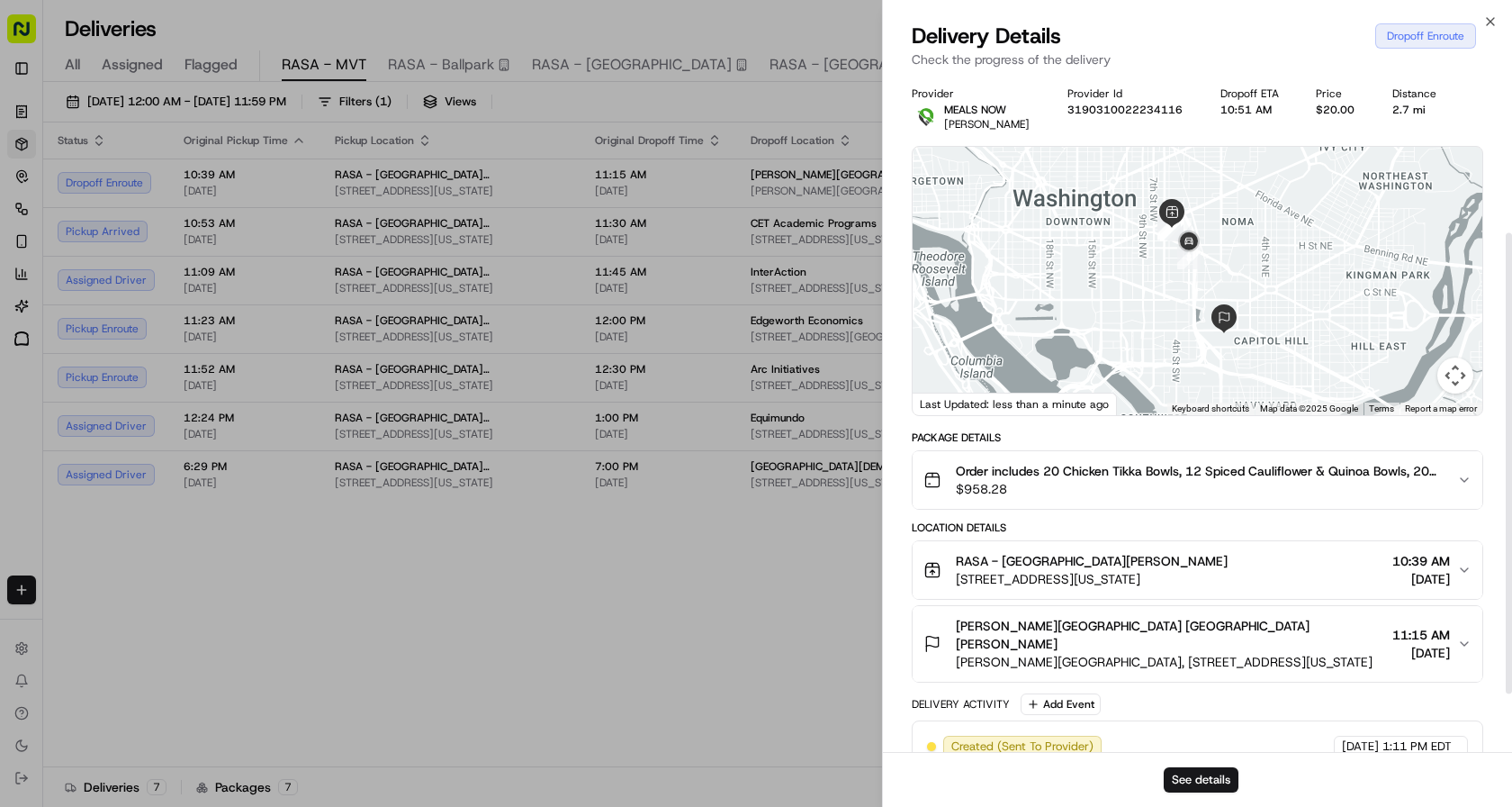
scroll to position [316, 0]
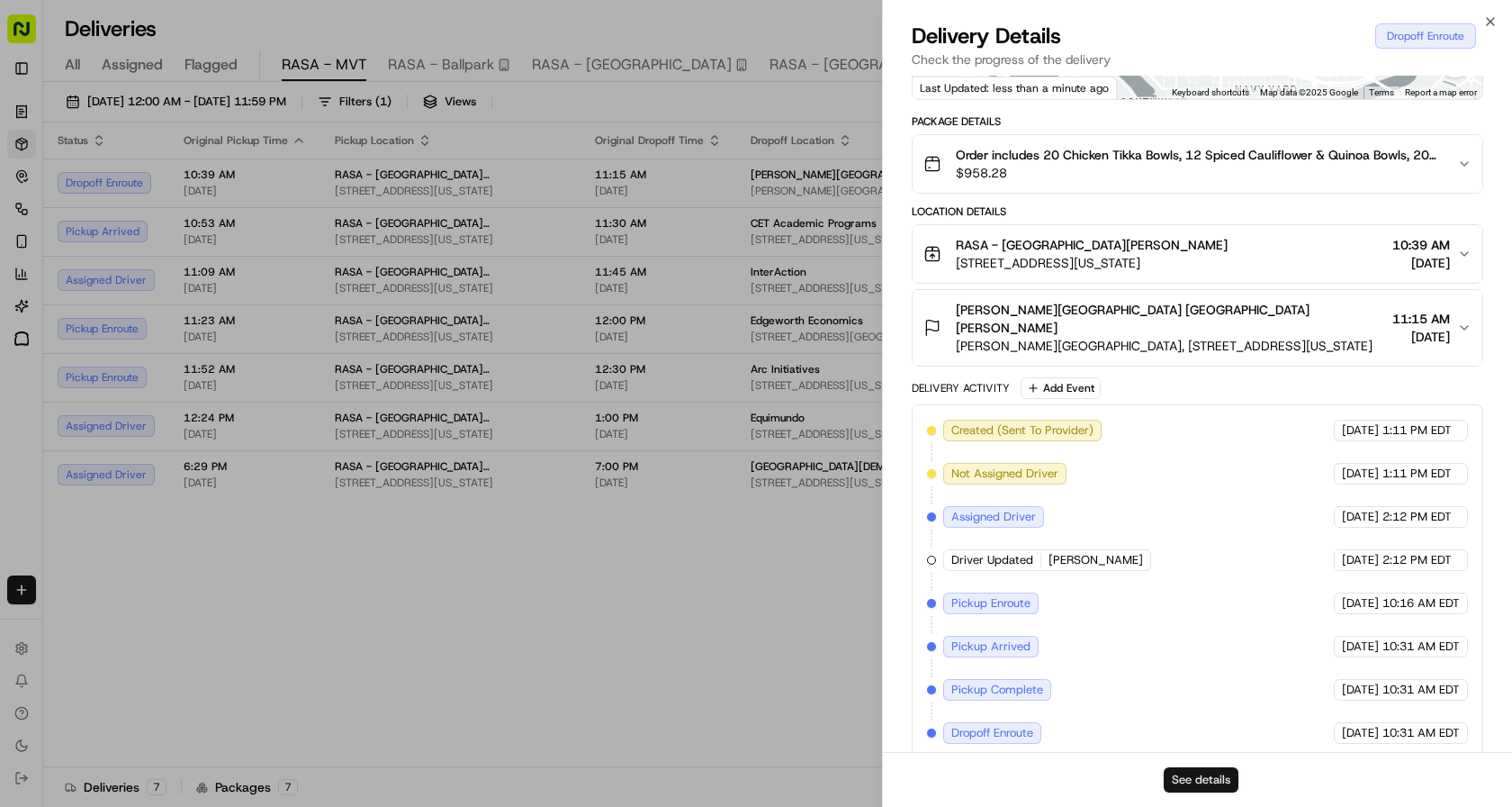
click at [756, 770] on button "See details" at bounding box center [1201, 780] width 75 height 26
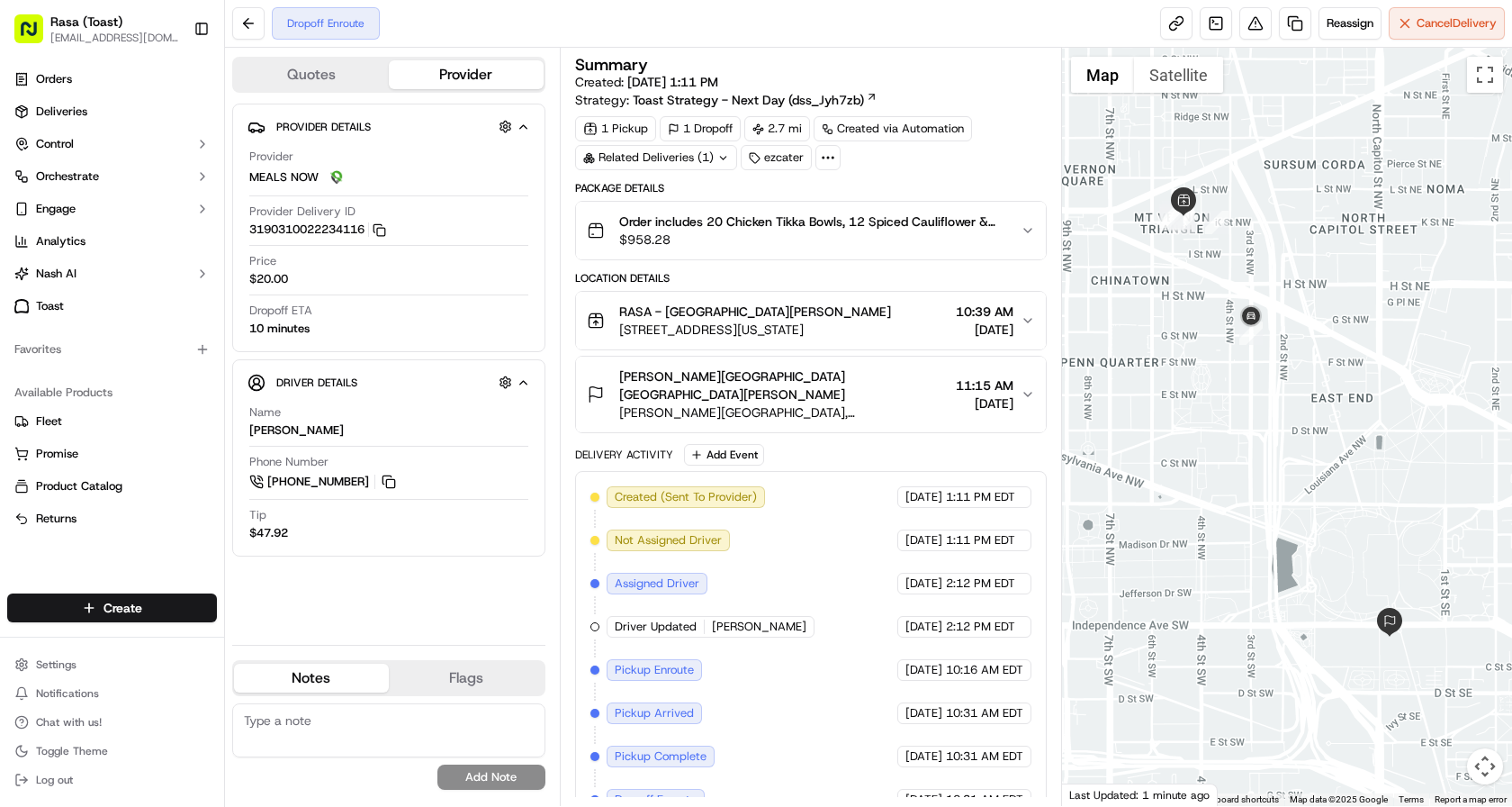
click at [312, 473] on span "+1 202 345 8083" at bounding box center [318, 481] width 102 height 16
click at [268, 481] on span "+1 202 345 8083" at bounding box center [318, 481] width 102 height 16
click at [200, 26] on button "Toggle Sidebar" at bounding box center [201, 29] width 31 height 31
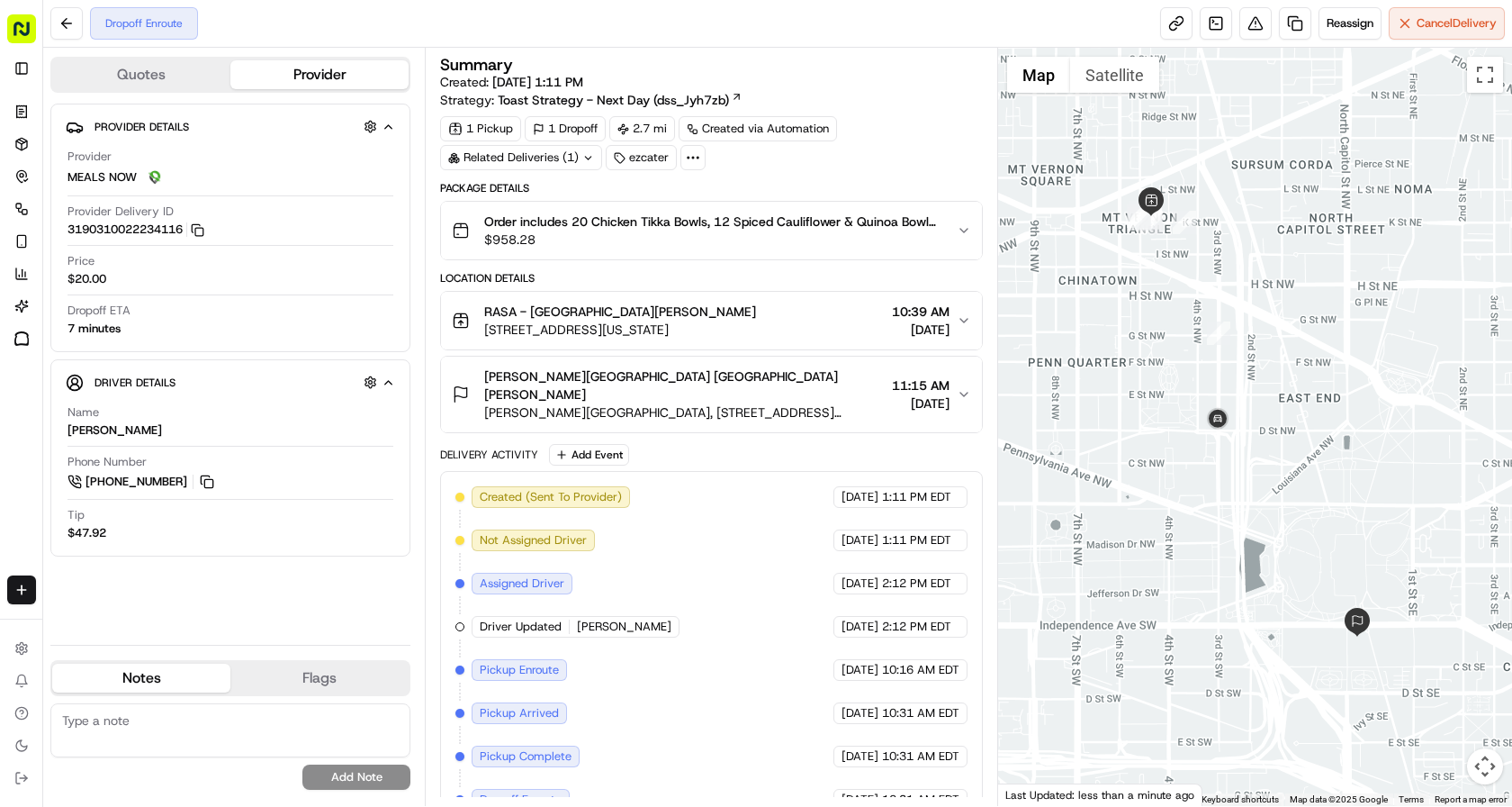
click at [18, 36] on rect "button" at bounding box center [22, 29] width 29 height 29
click at [34, 27] on rect "button" at bounding box center [22, 29] width 29 height 29
click at [72, 22] on button at bounding box center [67, 24] width 33 height 33
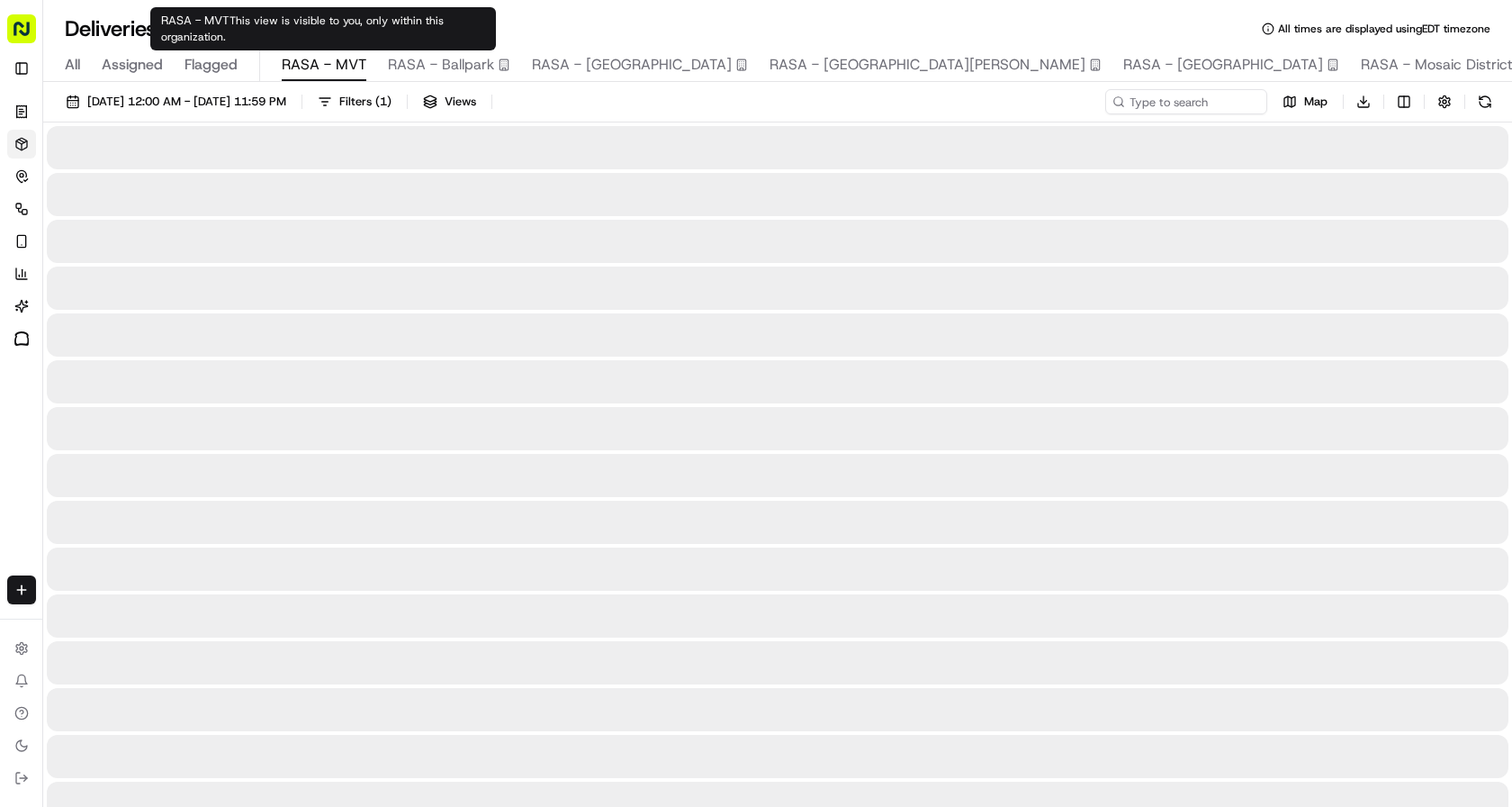
click at [326, 72] on span "RASA - MVT" at bounding box center [324, 65] width 85 height 22
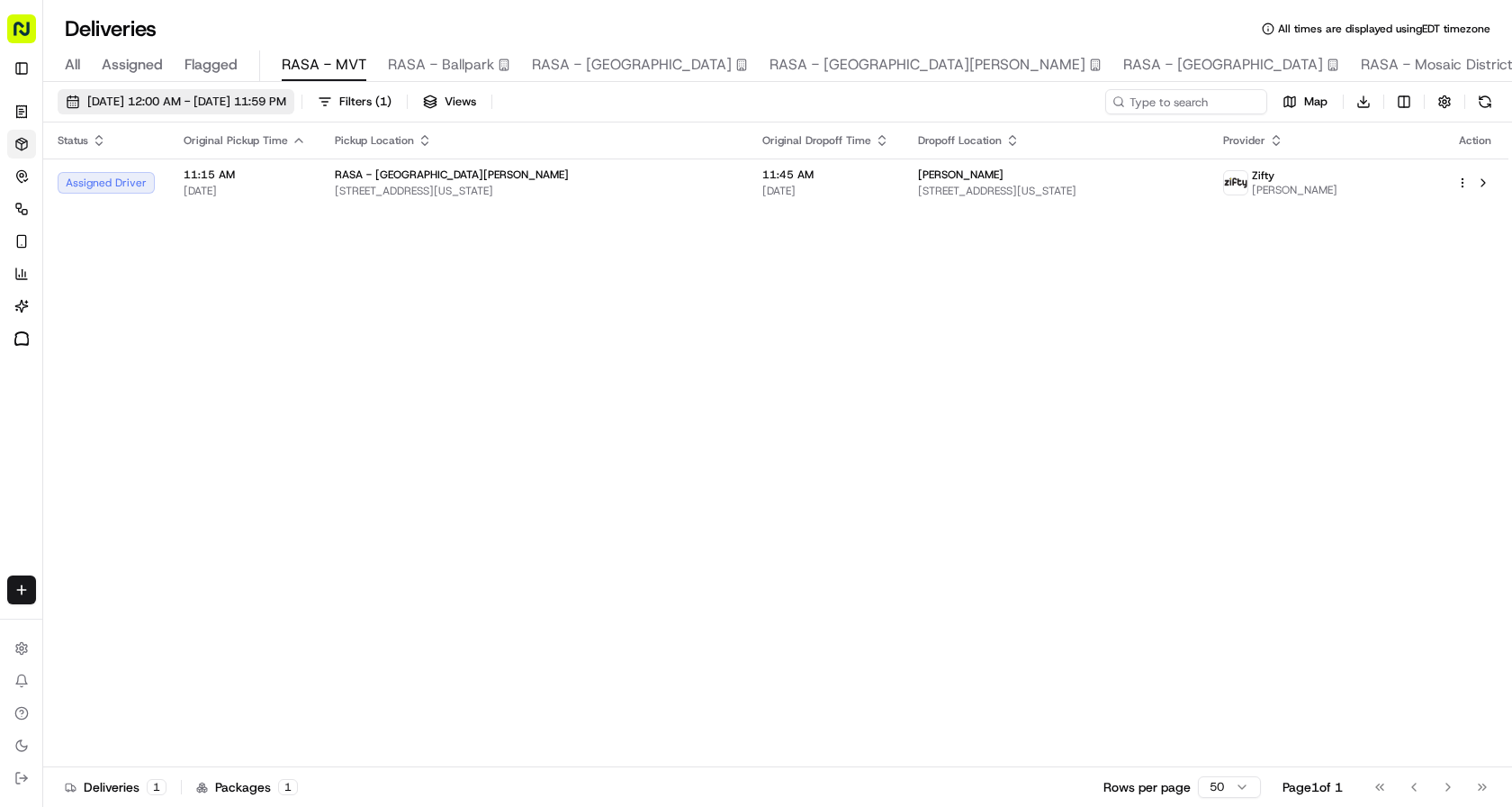
click at [258, 99] on span "[DATE] 12:00 AM - [DATE] 11:59 PM" at bounding box center [187, 102] width 199 height 16
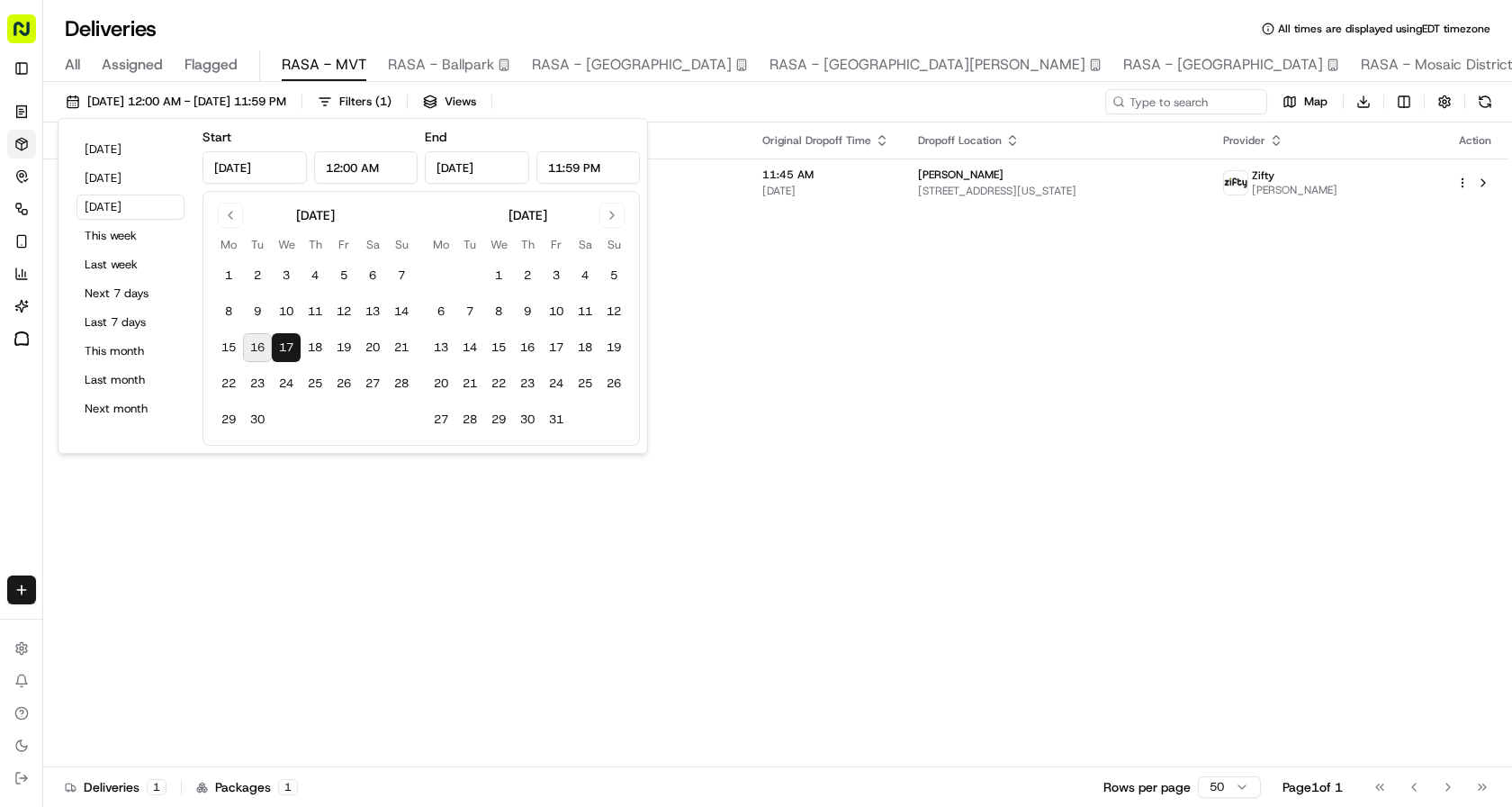
click at [254, 337] on button "16" at bounding box center [258, 347] width 29 height 29
type input "[DATE]"
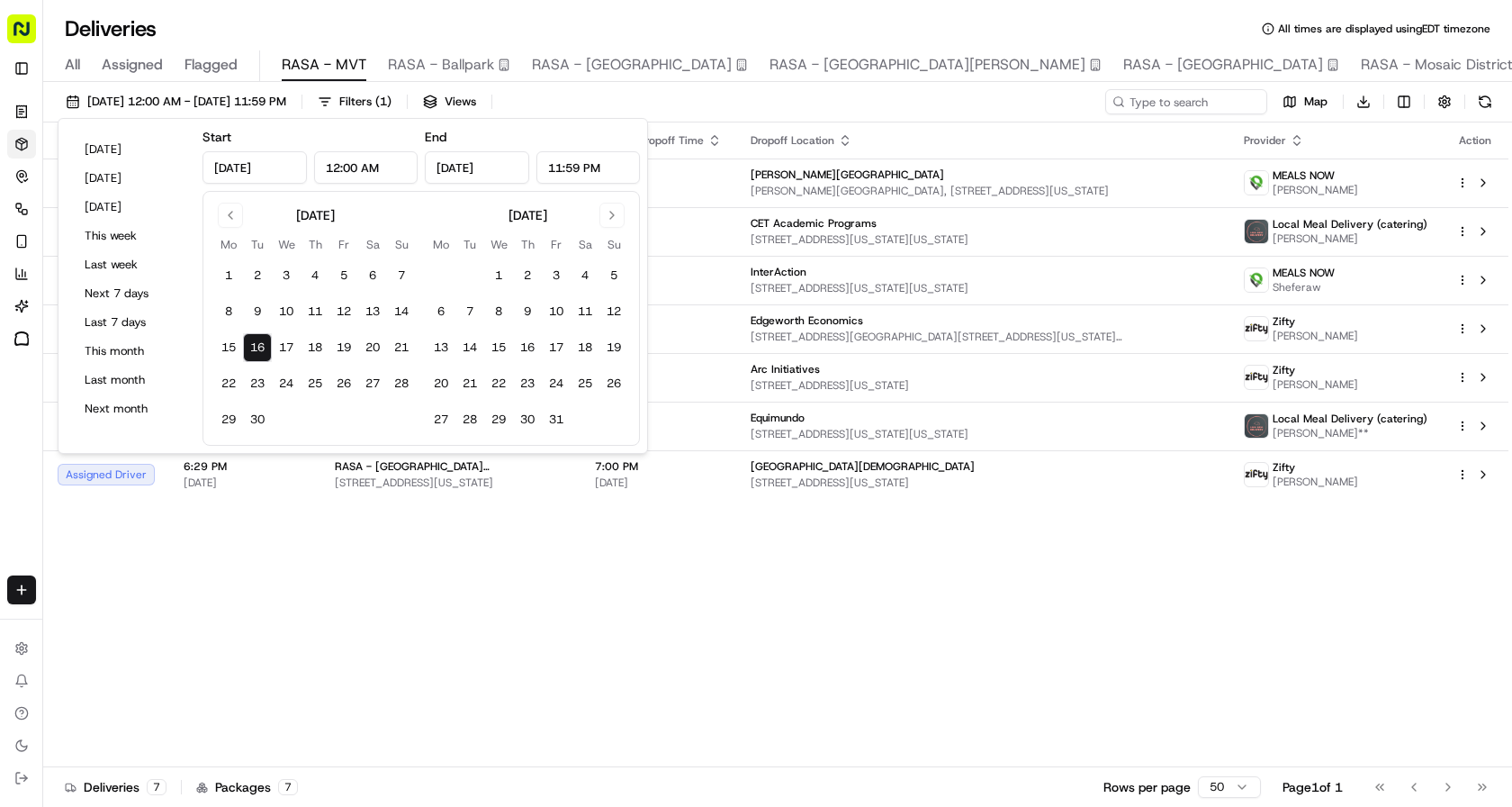
click at [415, 609] on div "Status Original Pickup Time Pickup Location Original Dropoff Time Dropoff Locat…" at bounding box center [776, 444] width 1466 height 645
